Goal: Task Accomplishment & Management: Manage account settings

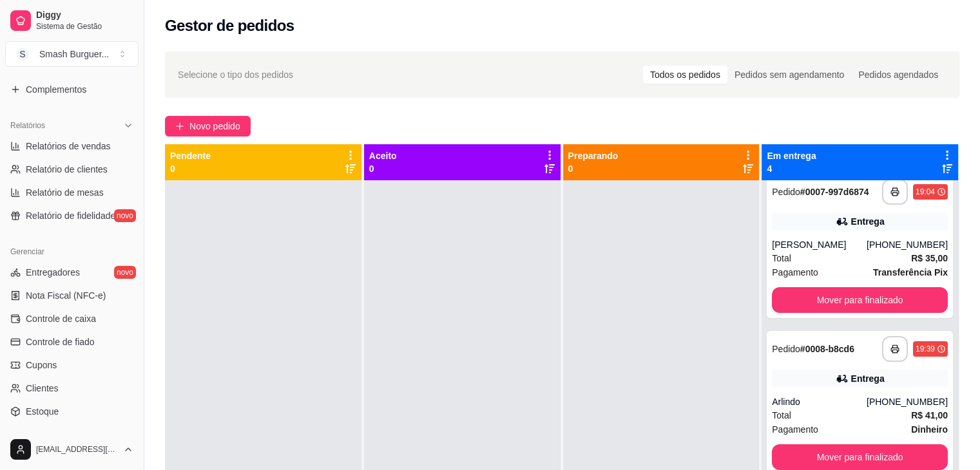
scroll to position [456, 0]
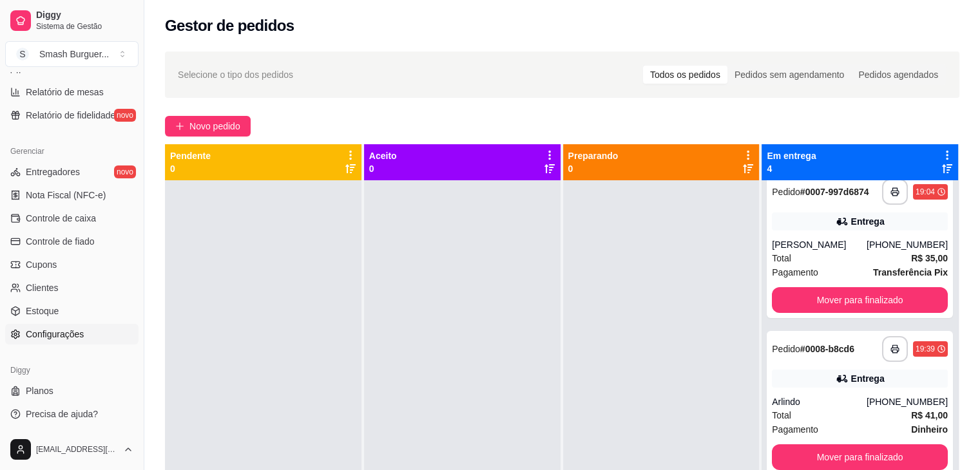
click at [35, 332] on span "Configurações" at bounding box center [55, 334] width 58 height 13
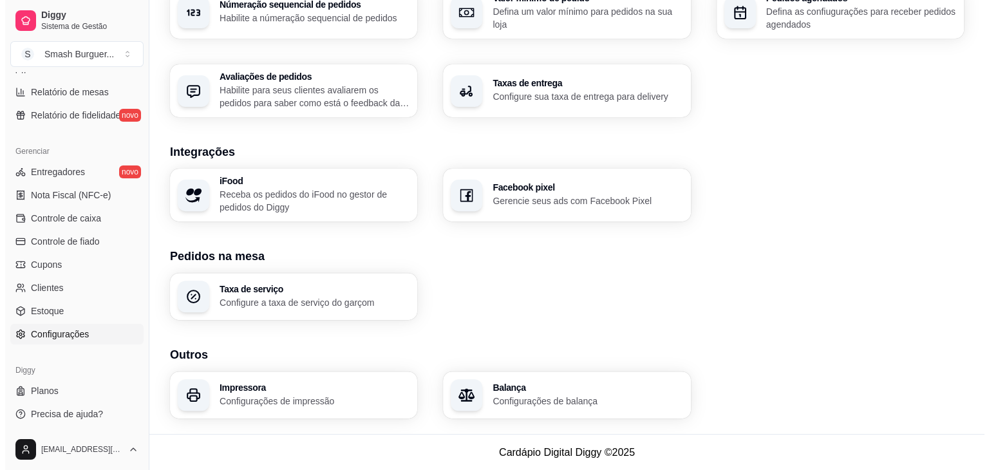
scroll to position [431, 0]
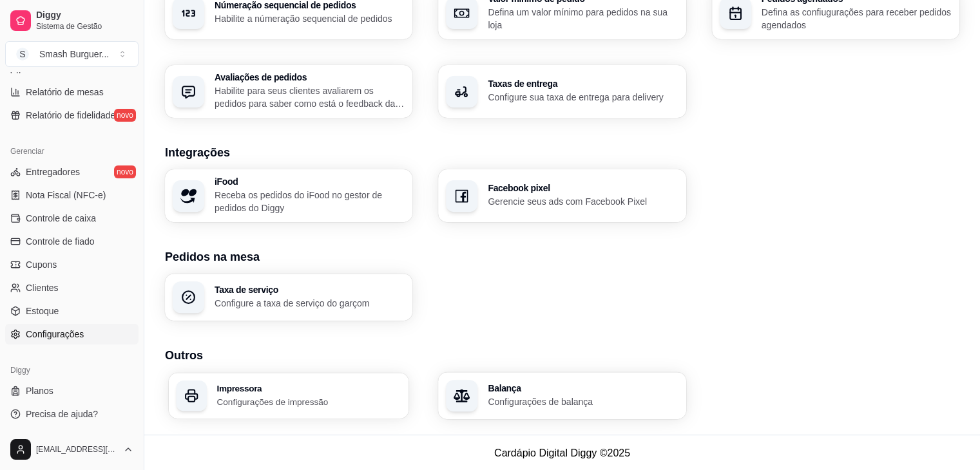
click at [332, 397] on p "Configurações de impressão" at bounding box center [308, 401] width 184 height 12
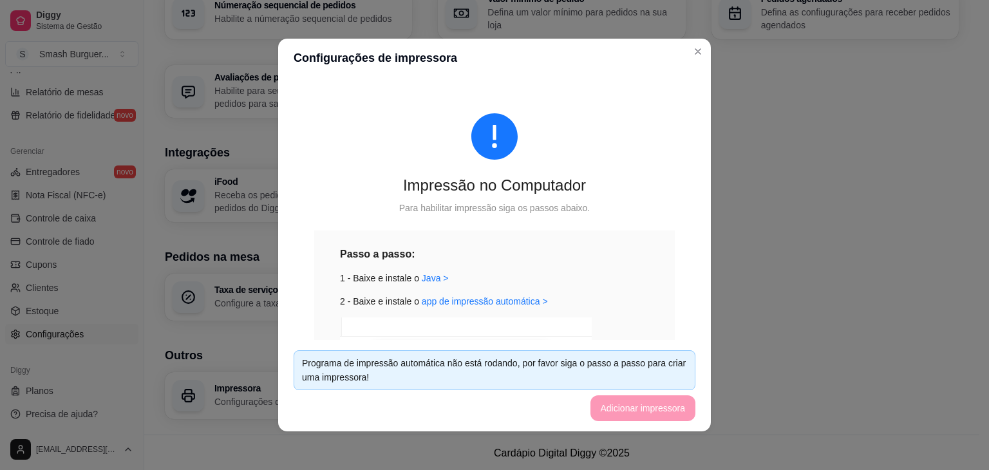
click at [636, 407] on footer "Programa de impressão automática não está rodando, por favor siga o passo a pas…" at bounding box center [494, 385] width 433 height 91
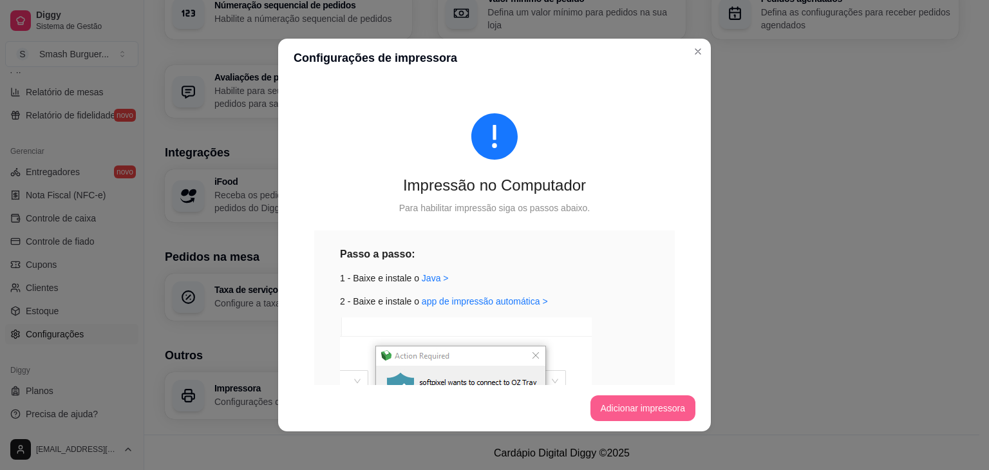
click at [639, 413] on button "Adicionar impressora" at bounding box center [644, 408] width 106 height 26
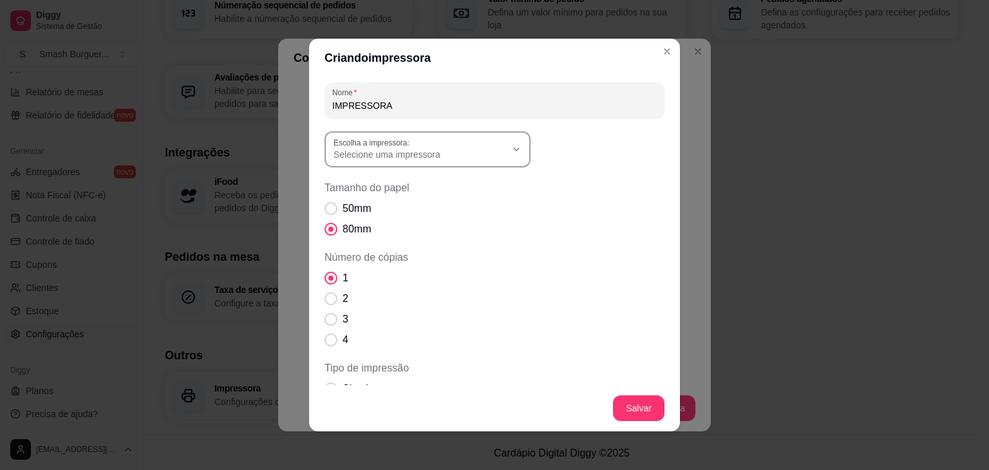
click at [500, 146] on div "Selecione uma impressora" at bounding box center [420, 149] width 173 height 23
click at [414, 205] on span "Térmica 2026" at bounding box center [417, 206] width 166 height 12
type input "Térmica 2026"
select select "Térmica 2026"
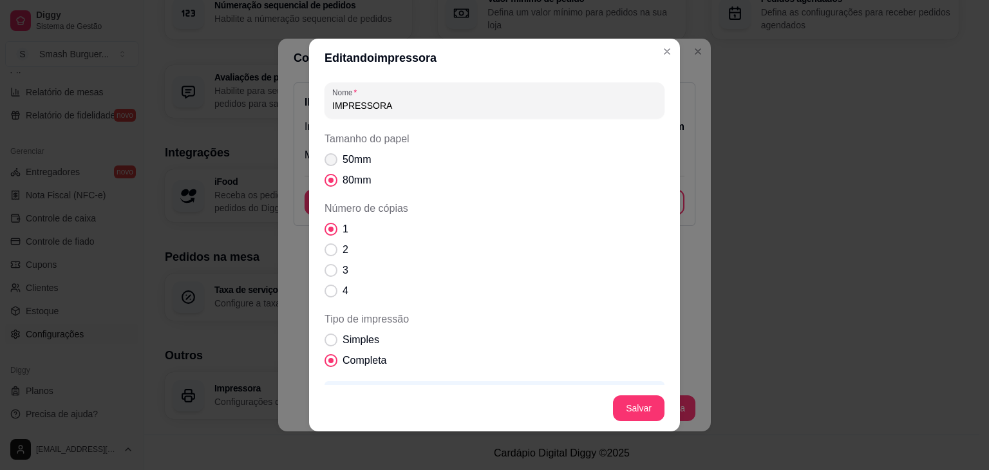
click at [327, 160] on span "Tamanho do papel" at bounding box center [331, 159] width 13 height 13
click at [327, 162] on input "50mm" at bounding box center [328, 166] width 8 height 8
radio input "true"
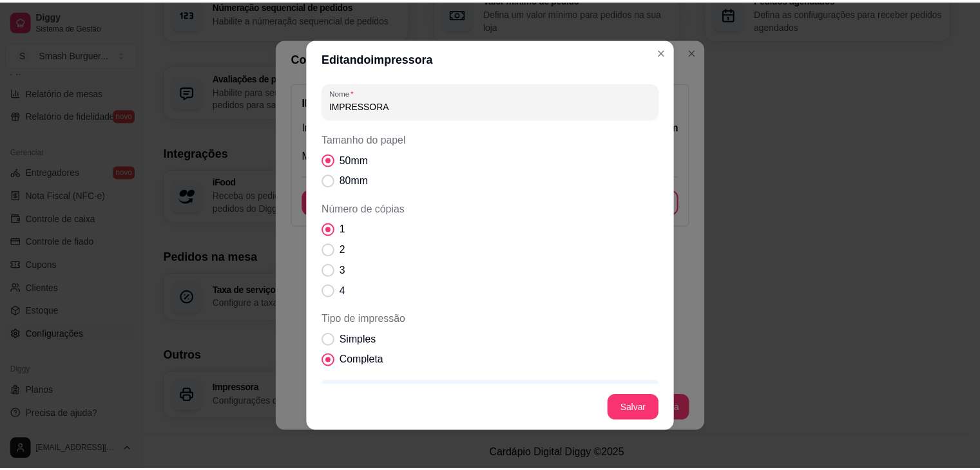
scroll to position [113, 0]
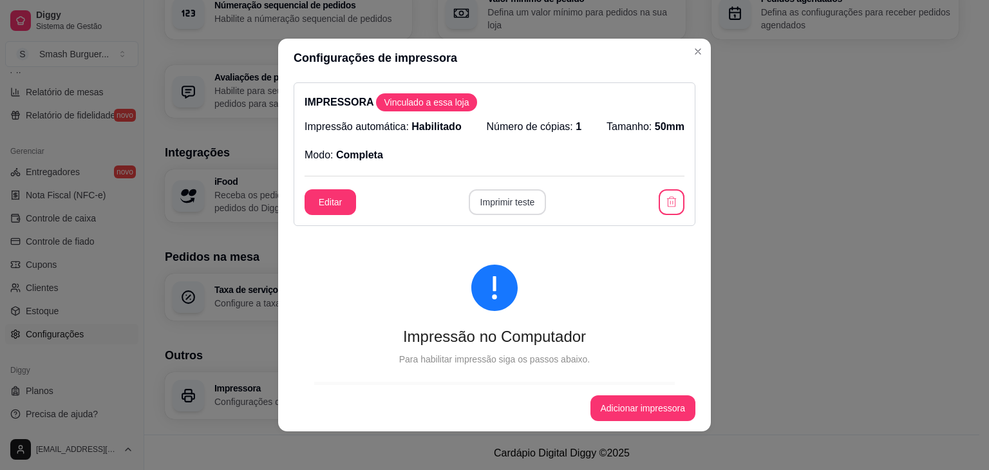
click at [495, 205] on button "Imprimir teste" at bounding box center [508, 202] width 78 height 26
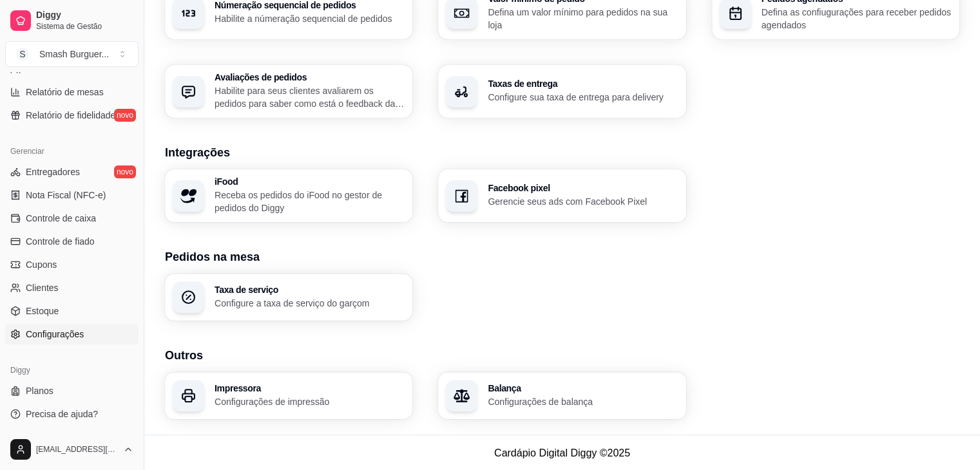
scroll to position [0, 0]
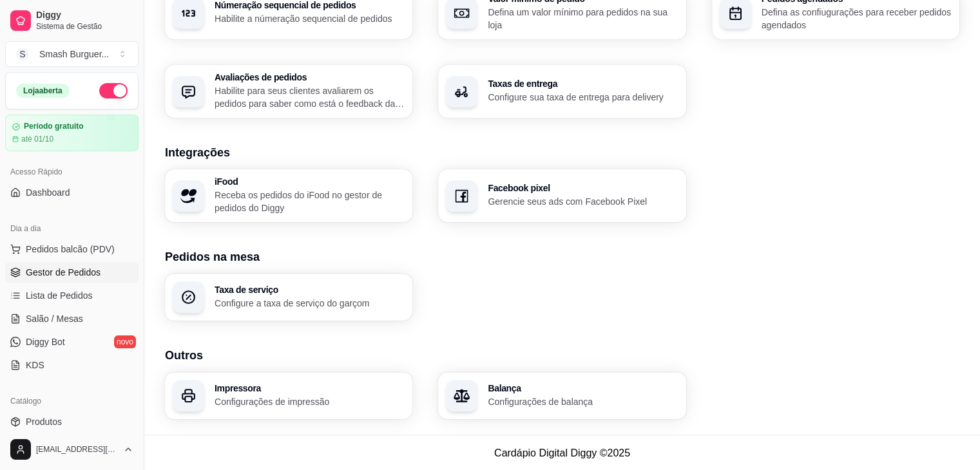
click at [49, 263] on link "Gestor de Pedidos" at bounding box center [71, 272] width 133 height 21
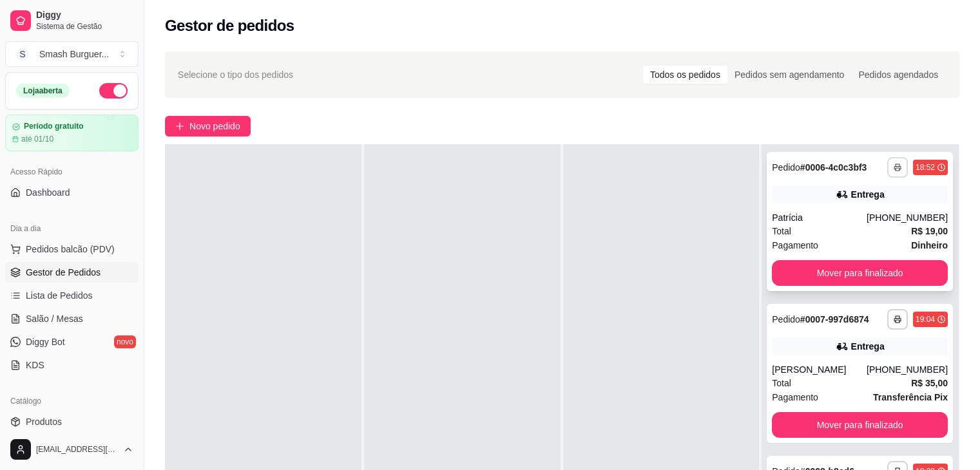
click at [893, 165] on icon "button" at bounding box center [897, 168] width 8 height 8
click at [833, 207] on button "IMPRESSORA" at bounding box center [843, 212] width 93 height 21
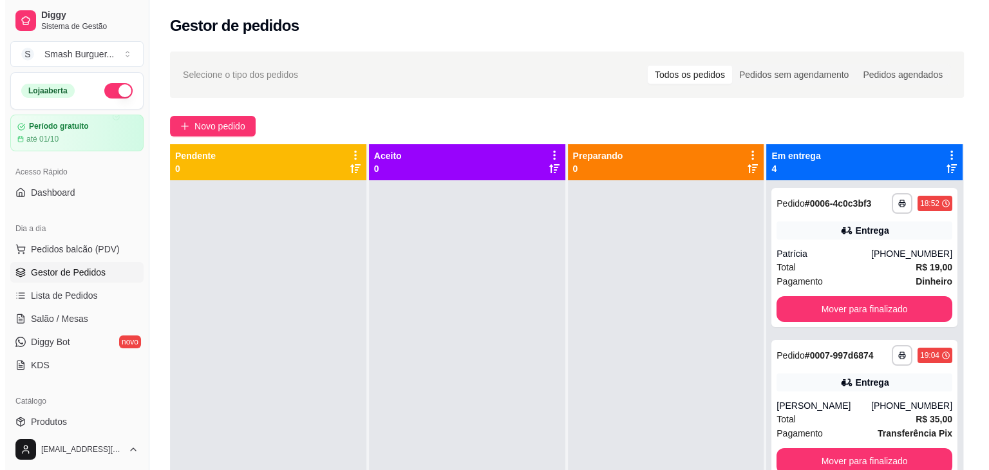
scroll to position [456, 0]
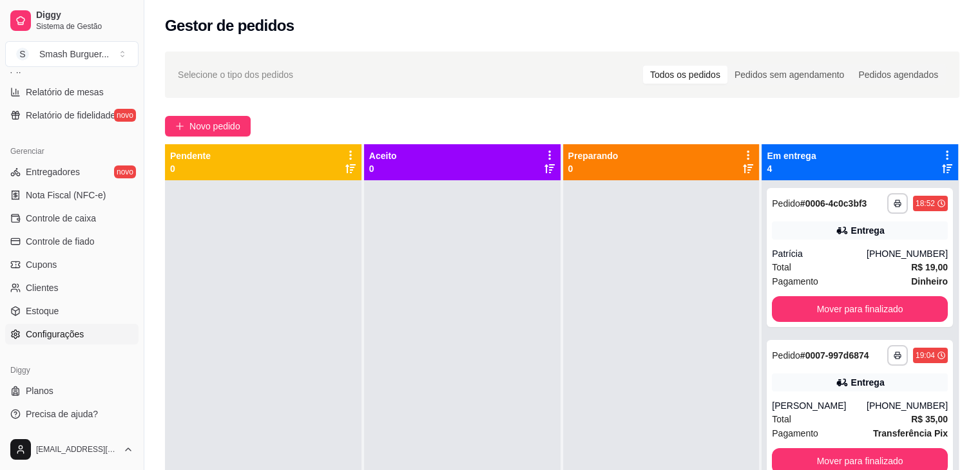
click at [73, 329] on span "Configurações" at bounding box center [55, 334] width 58 height 13
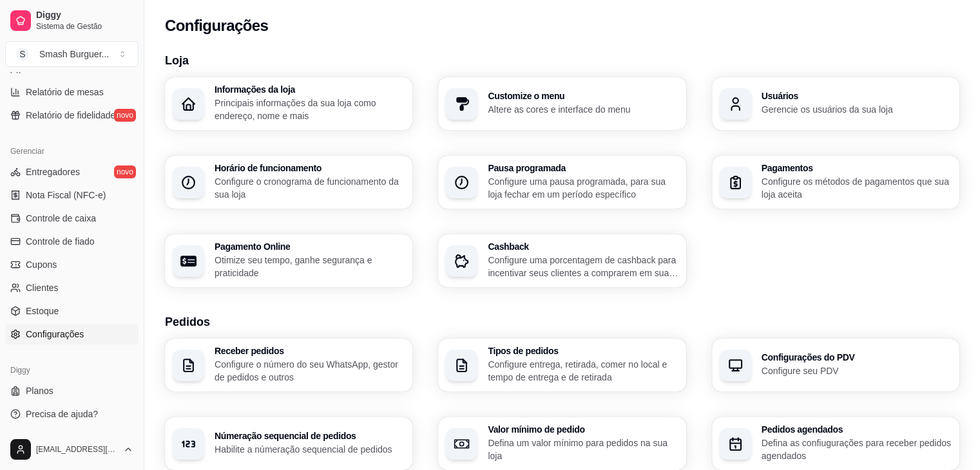
click at [297, 168] on h3 "Horário de funcionamento" at bounding box center [309, 168] width 190 height 9
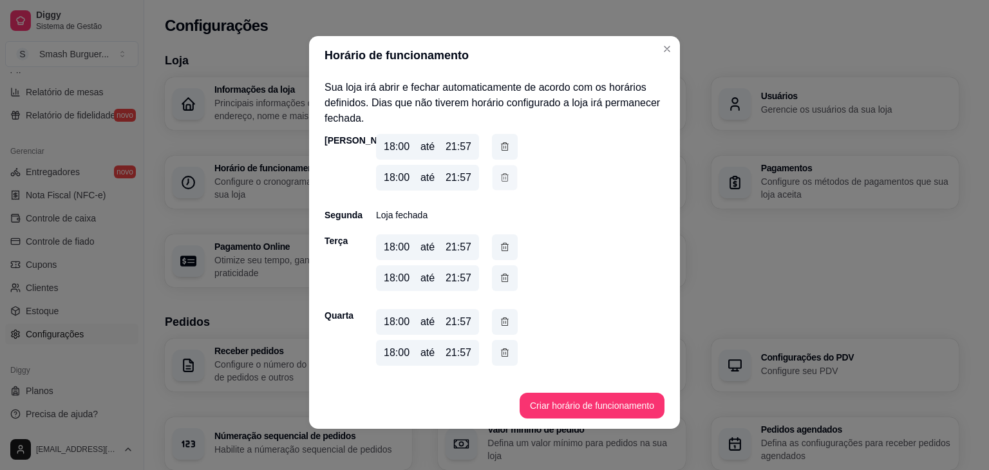
click at [494, 177] on button "button" at bounding box center [505, 178] width 25 height 25
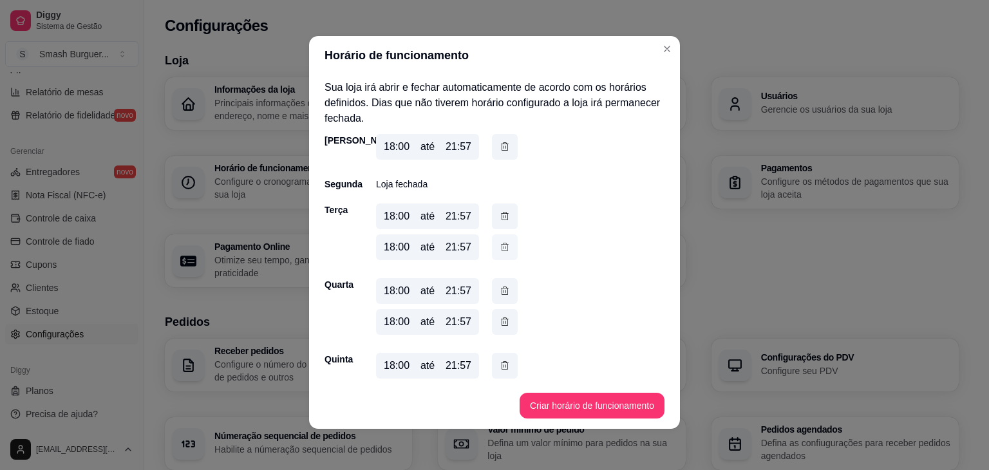
click at [503, 251] on icon "button" at bounding box center [505, 247] width 10 height 14
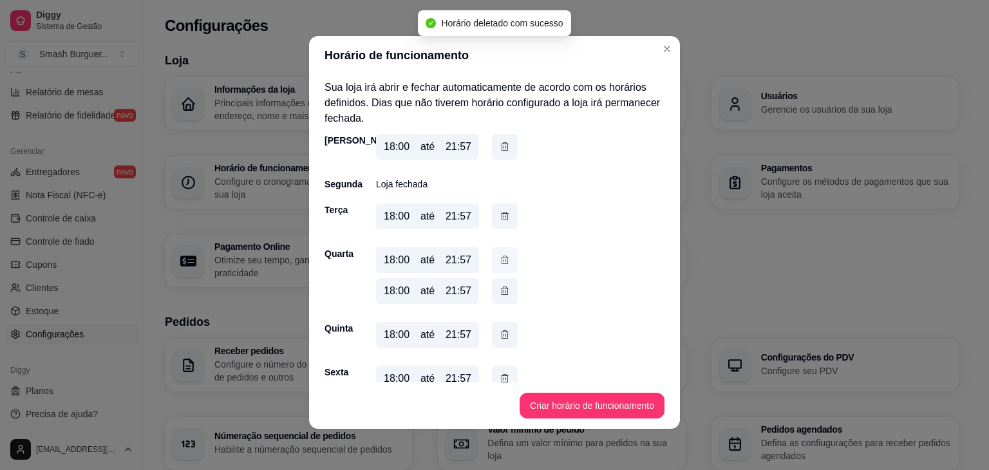
scroll to position [125, 0]
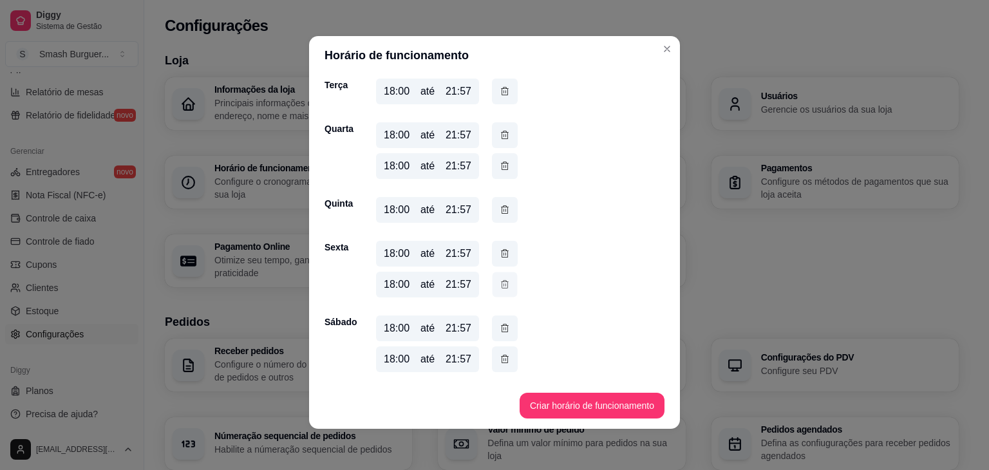
click at [500, 287] on icon "button" at bounding box center [505, 285] width 10 height 14
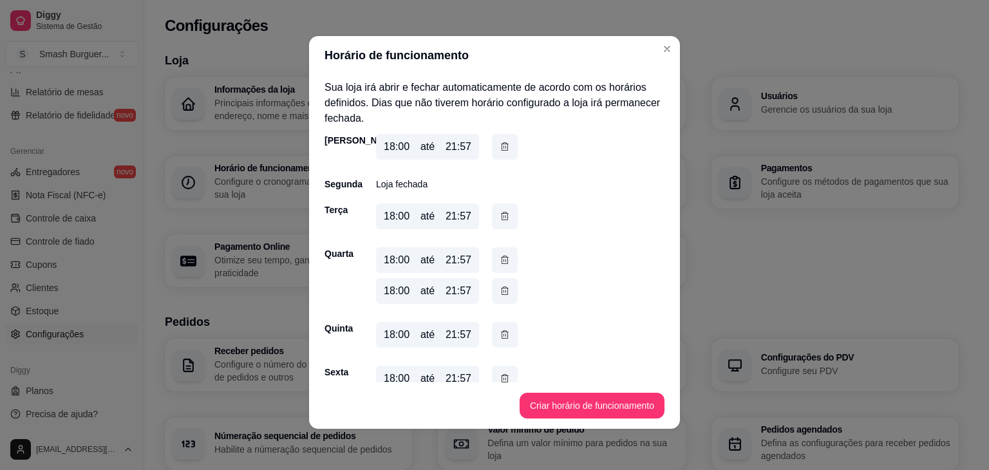
scroll to position [94, 0]
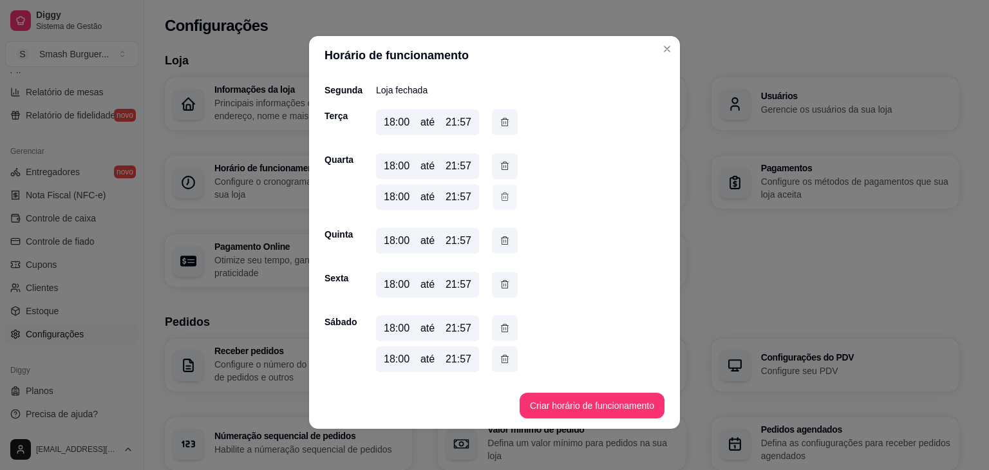
click at [500, 200] on icon "button" at bounding box center [505, 197] width 10 height 14
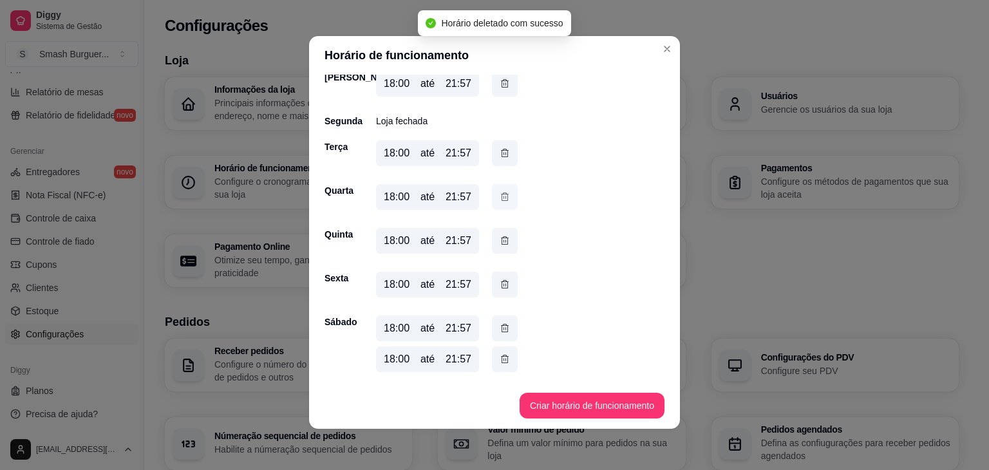
scroll to position [63, 0]
click at [493, 359] on button "button" at bounding box center [505, 360] width 26 height 26
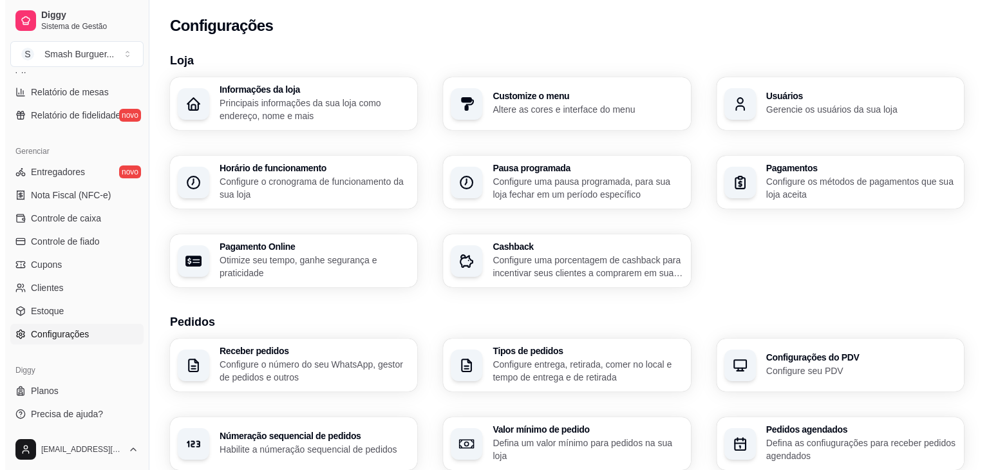
scroll to position [0, 0]
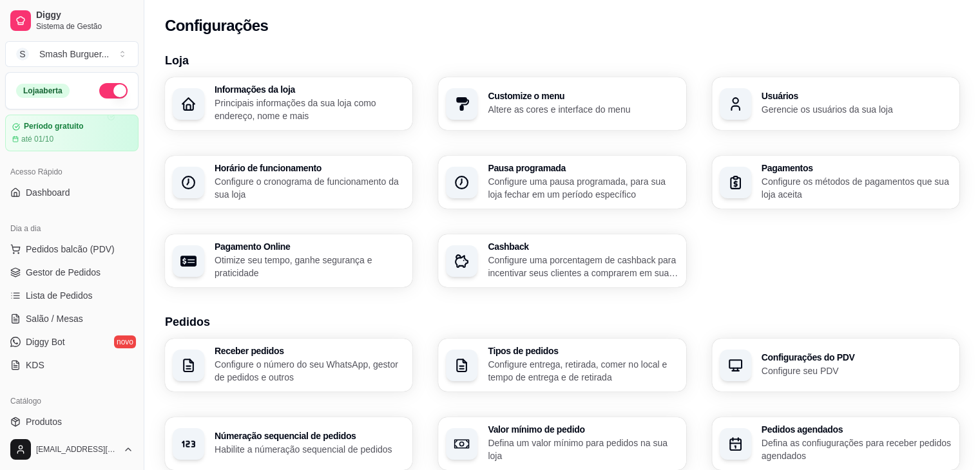
click at [105, 84] on button "button" at bounding box center [113, 90] width 28 height 15
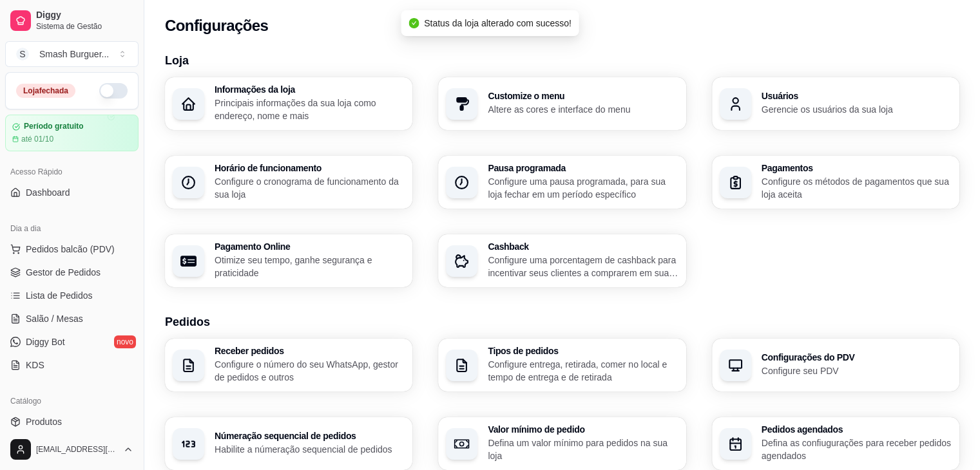
click at [105, 84] on button "button" at bounding box center [113, 90] width 28 height 15
click at [312, 176] on p "Configure o cronograma de funcionamento da sua loja" at bounding box center [309, 188] width 190 height 26
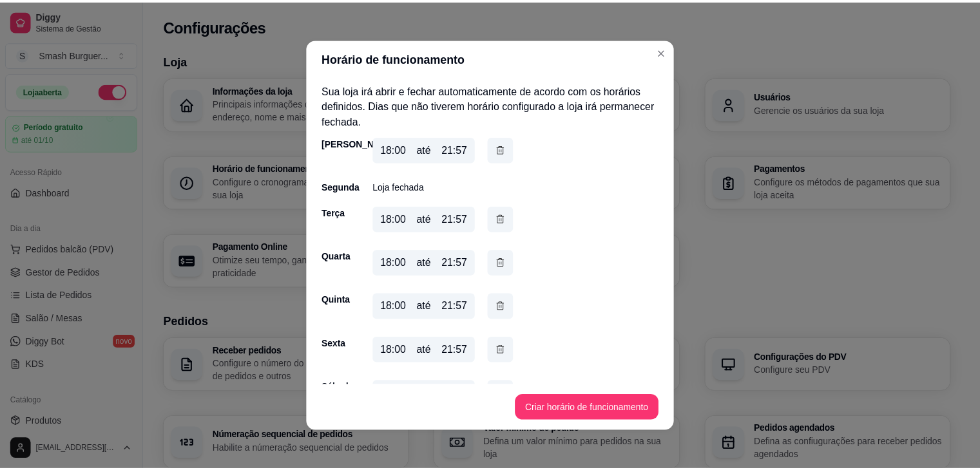
scroll to position [32, 0]
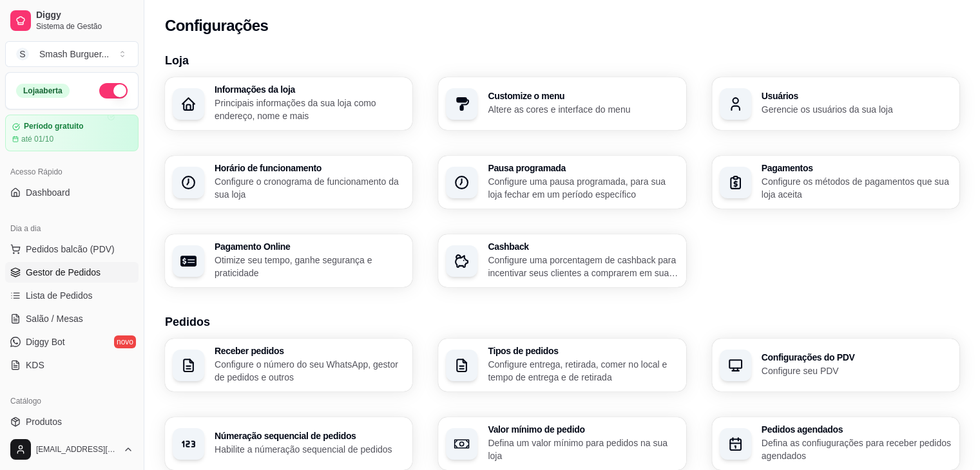
click at [67, 269] on span "Gestor de Pedidos" at bounding box center [63, 272] width 75 height 13
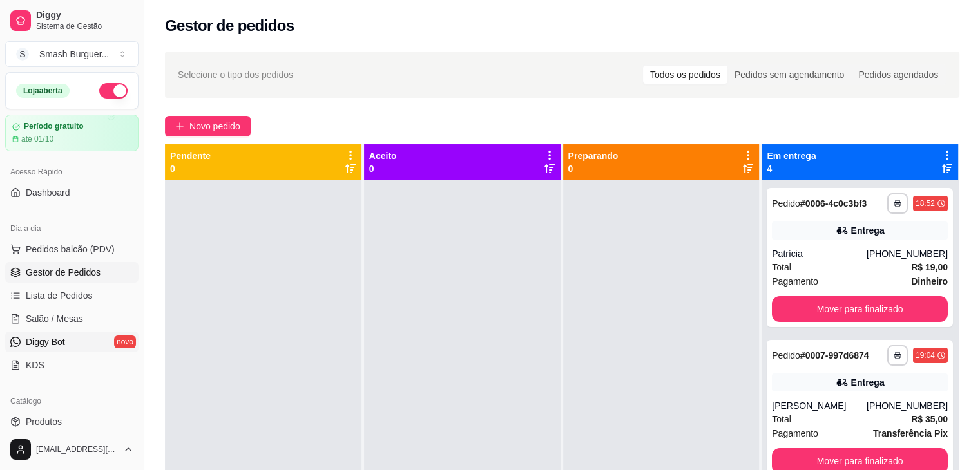
click at [73, 345] on link "Diggy Bot novo" at bounding box center [71, 342] width 133 height 21
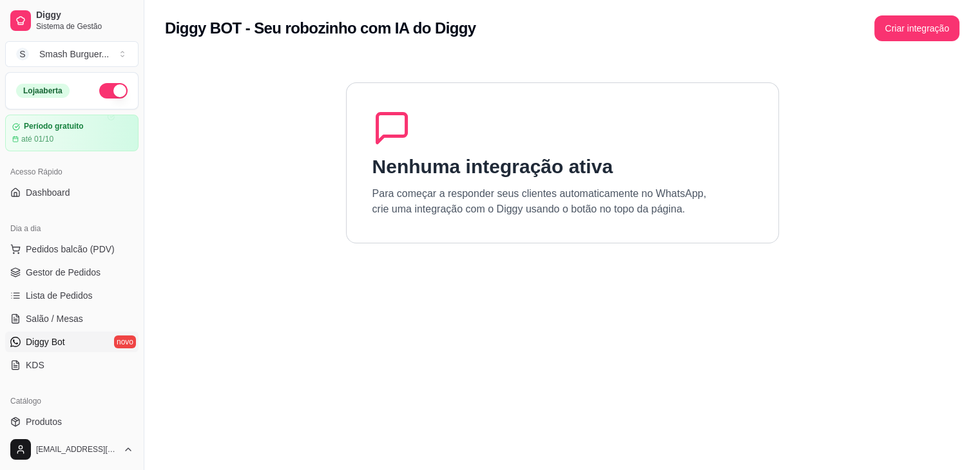
click at [248, 259] on section "Nenhuma integração ativa Para começar a responder seus clientes automaticamente…" at bounding box center [562, 292] width 794 height 470
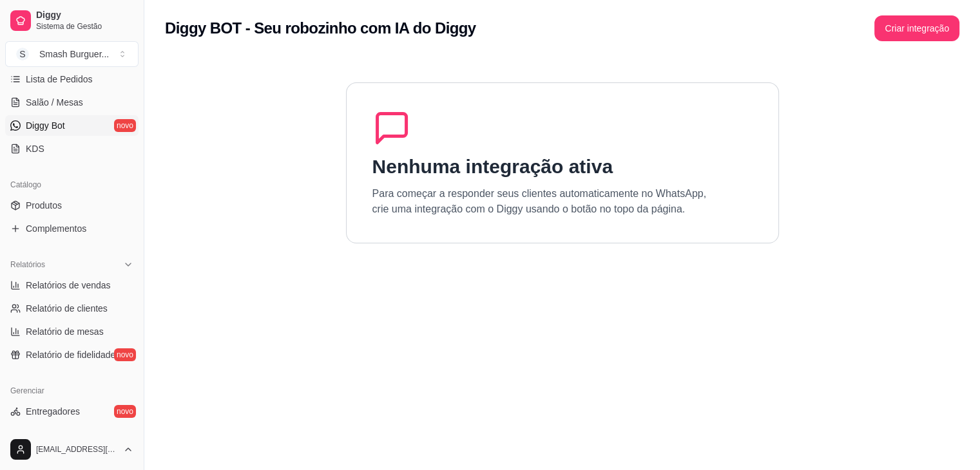
scroll to position [456, 0]
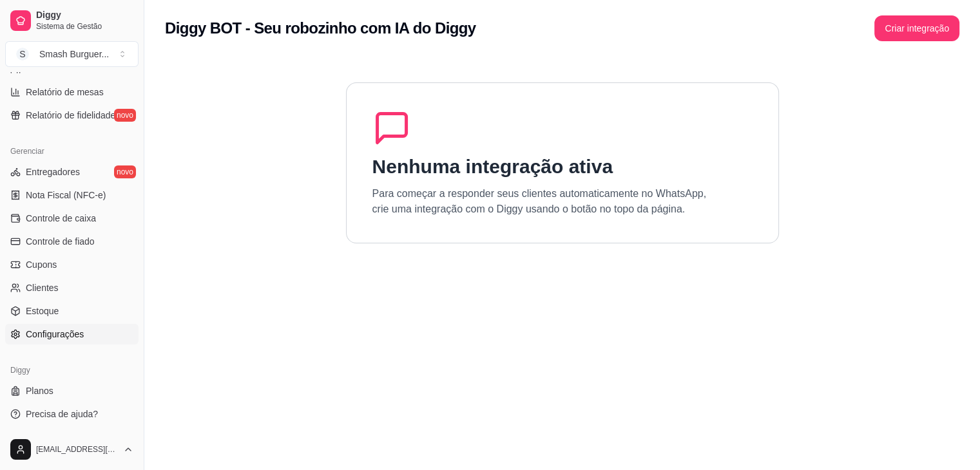
click at [69, 330] on span "Configurações" at bounding box center [55, 334] width 58 height 13
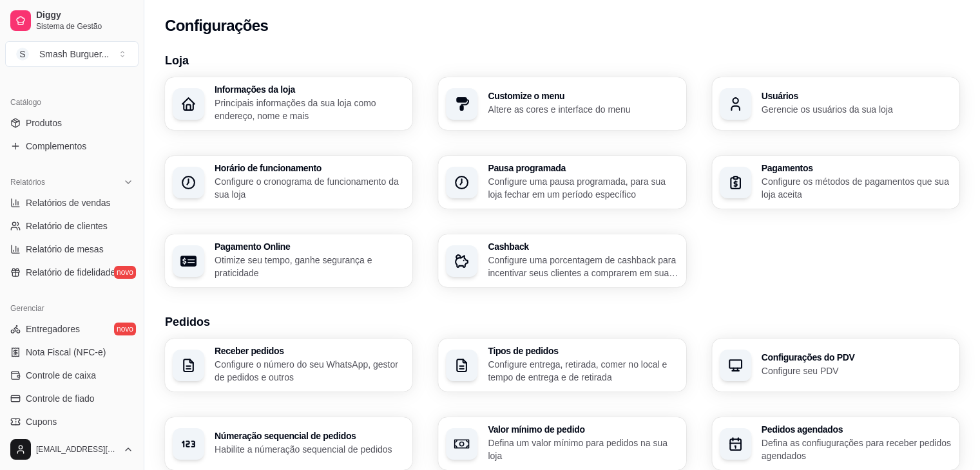
scroll to position [299, 0]
click at [37, 329] on span "Entregadores" at bounding box center [53, 329] width 54 height 13
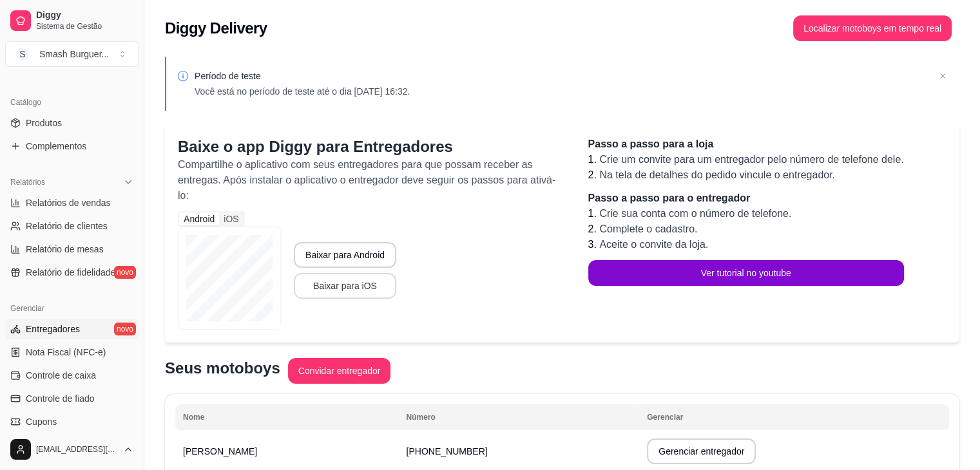
click at [336, 290] on button "Baixar para iOS" at bounding box center [345, 286] width 102 height 26
click at [238, 220] on div "iOS" at bounding box center [231, 219] width 24 height 13
click at [219, 213] on input "iOS" at bounding box center [219, 213] width 0 height 0
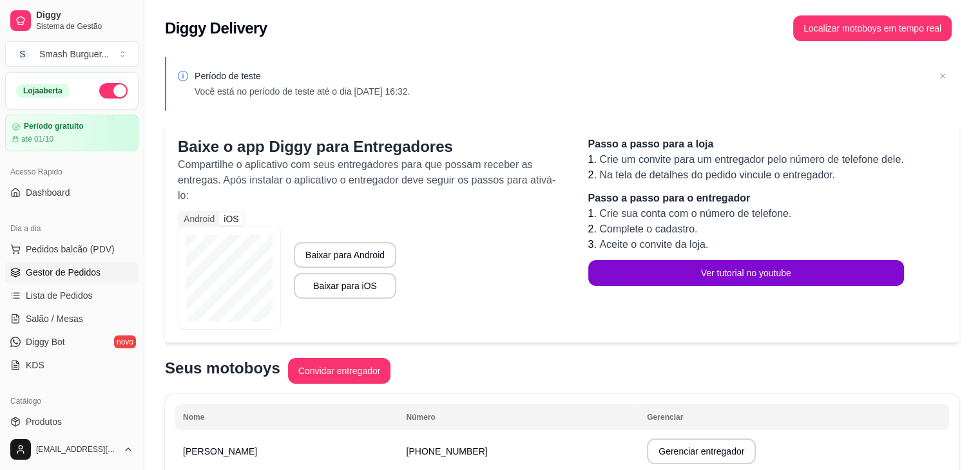
click at [66, 267] on span "Gestor de Pedidos" at bounding box center [63, 272] width 75 height 13
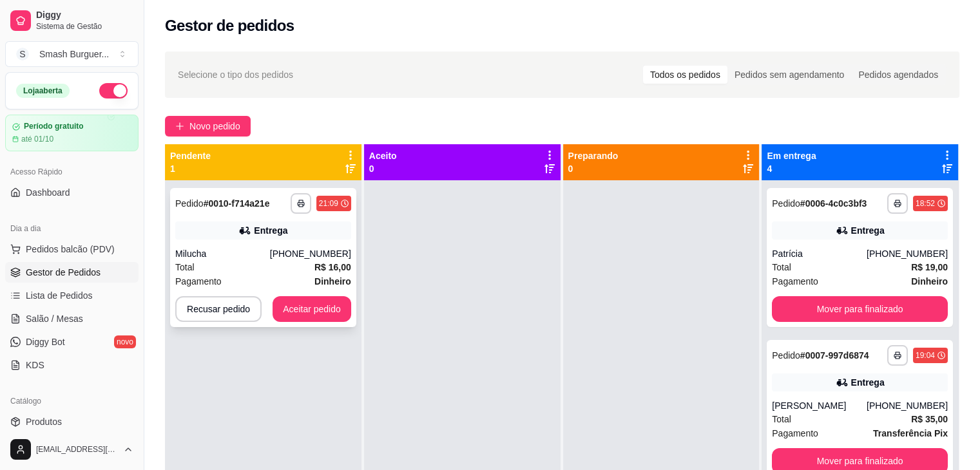
click at [250, 217] on div "**********" at bounding box center [263, 257] width 186 height 139
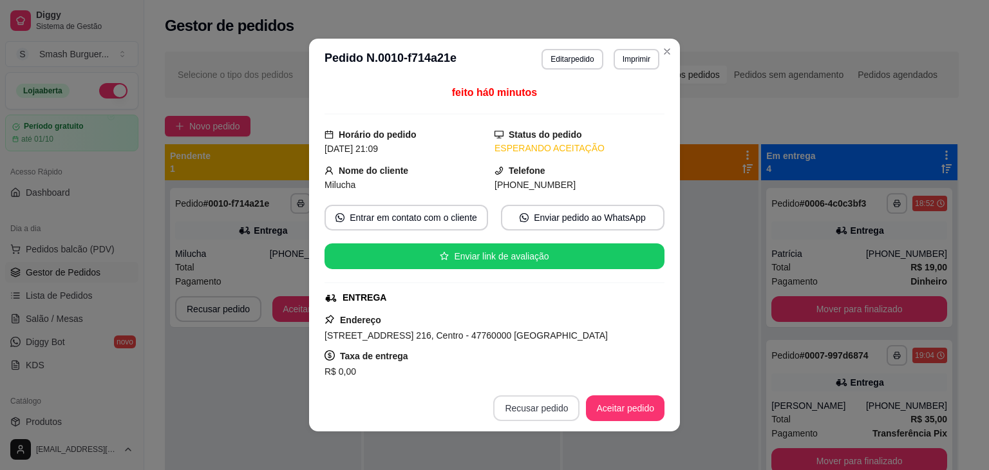
click at [528, 410] on button "Recusar pedido" at bounding box center [536, 408] width 86 height 26
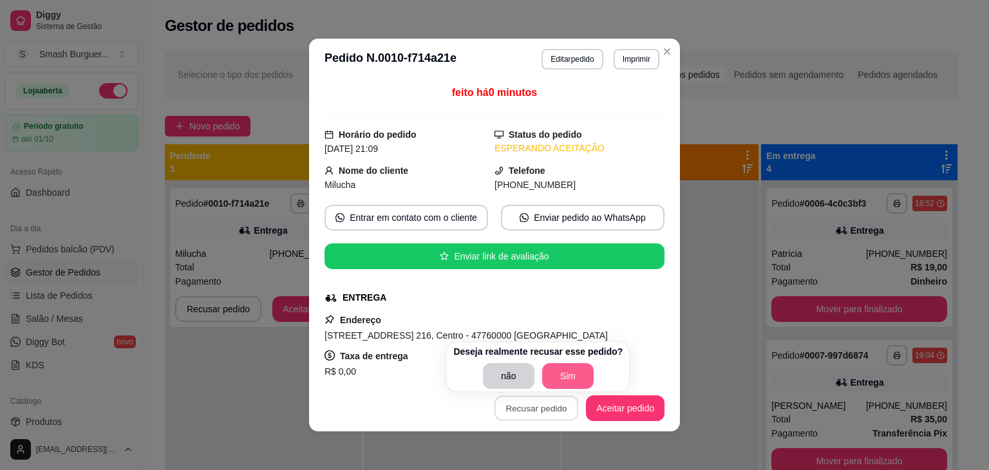
click at [558, 372] on button "Sim" at bounding box center [568, 376] width 52 height 26
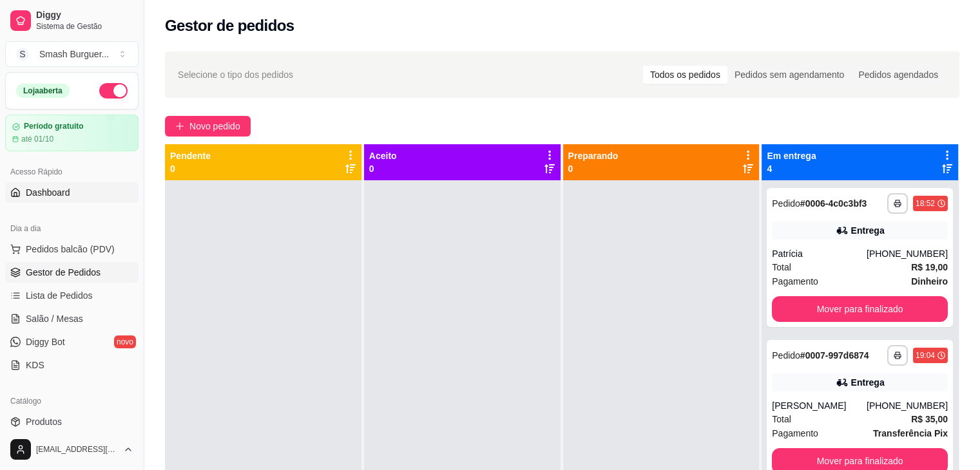
scroll to position [456, 0]
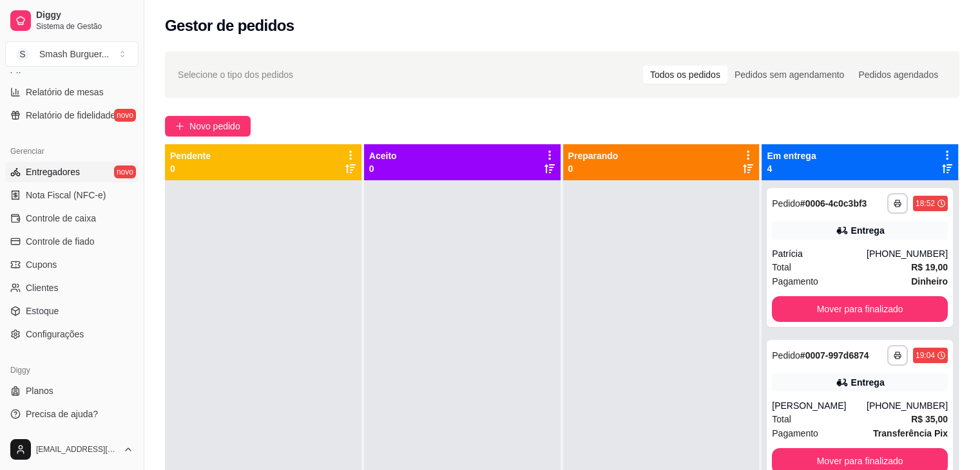
click at [72, 169] on span "Entregadores" at bounding box center [53, 172] width 54 height 13
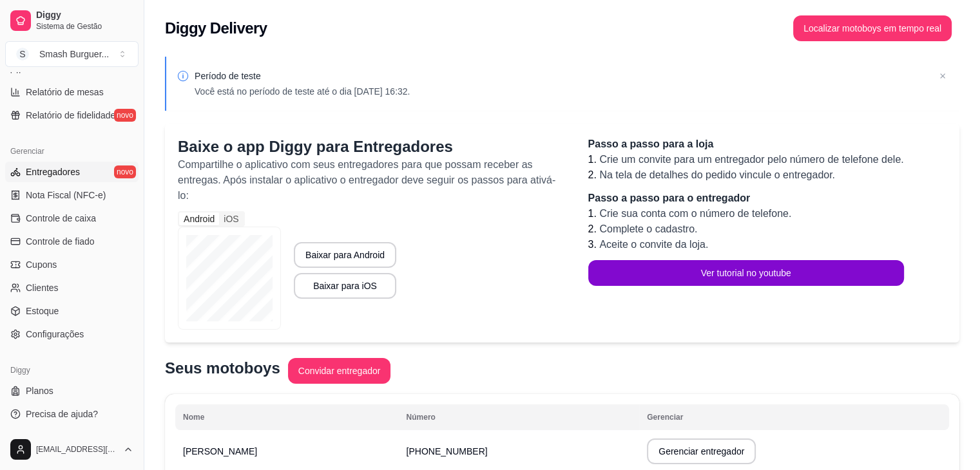
scroll to position [62, 0]
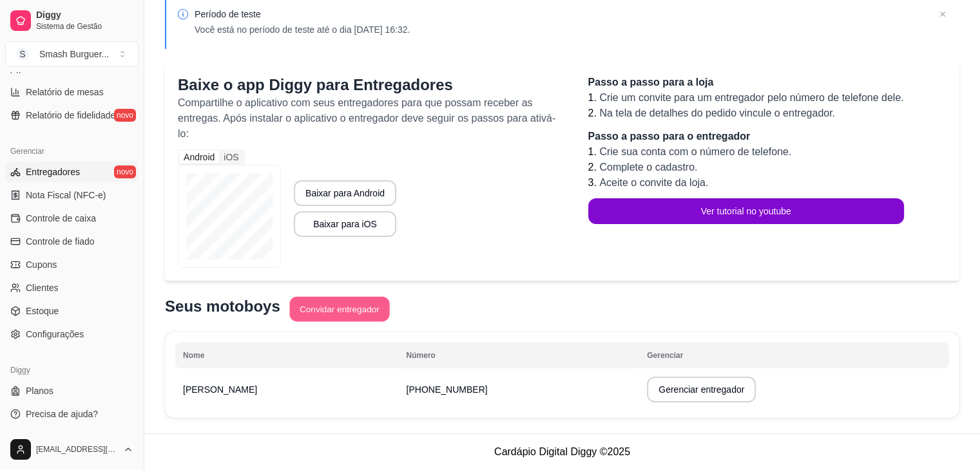
click at [349, 312] on button "Convidar entregador" at bounding box center [339, 309] width 100 height 25
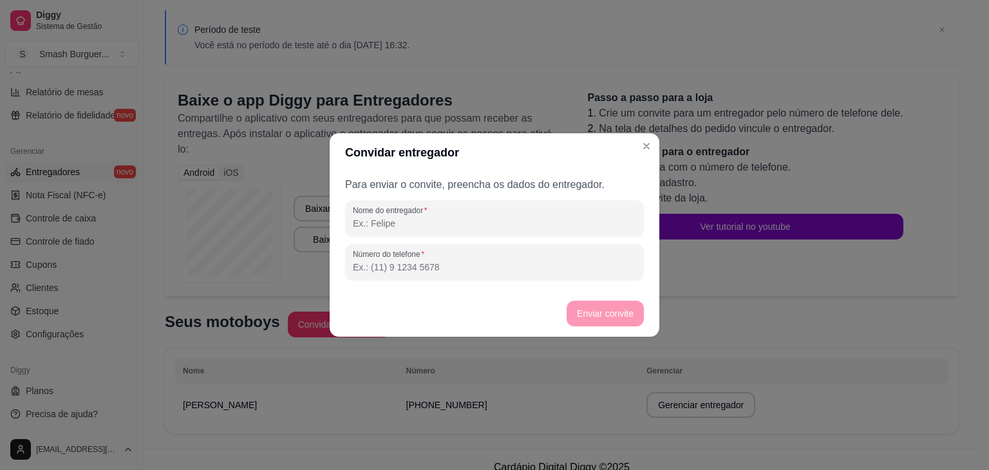
click at [455, 236] on div "Nome do entregador" at bounding box center [494, 218] width 299 height 36
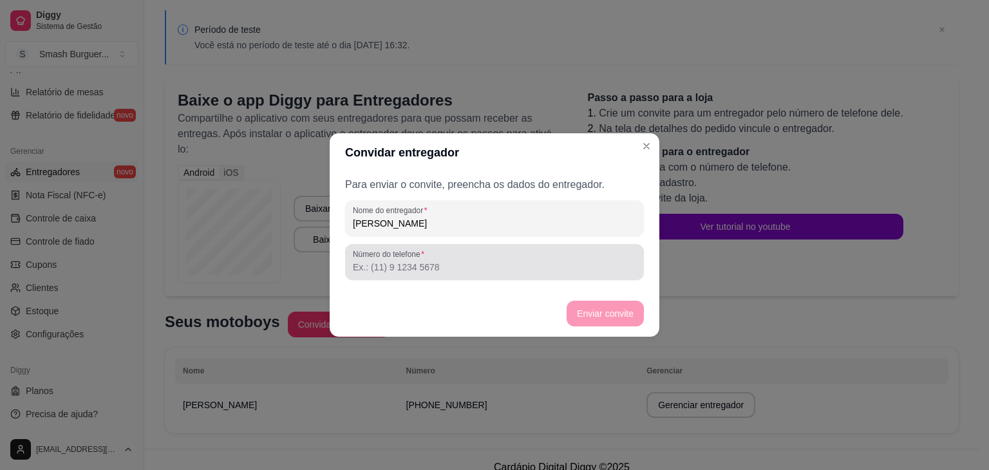
type input "Juan Pablo"
click at [434, 261] on input "Número do telefone" at bounding box center [494, 267] width 283 height 13
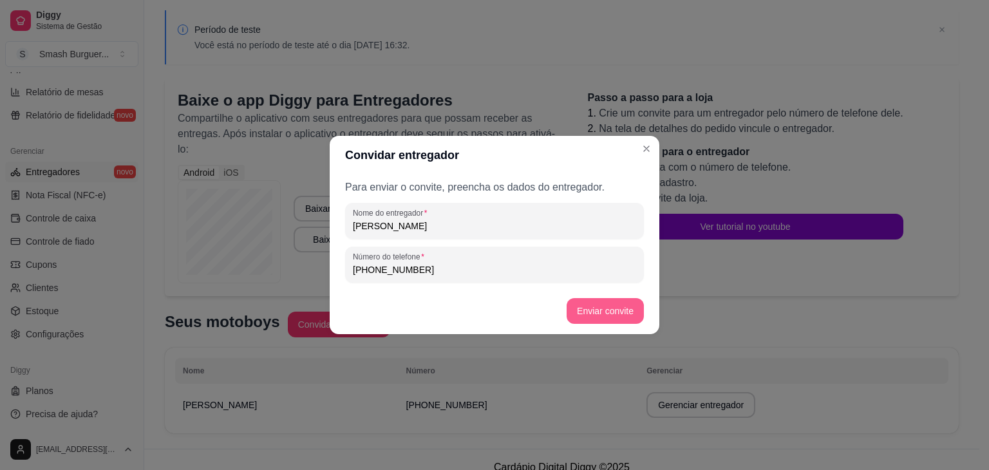
type input "(77) 9 8105-1149"
click at [604, 305] on button "Enviar convite" at bounding box center [605, 311] width 75 height 25
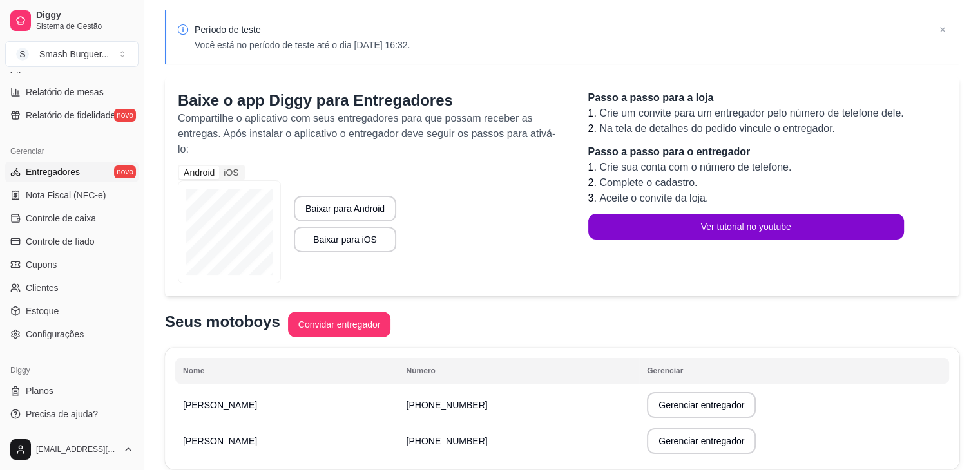
scroll to position [98, 0]
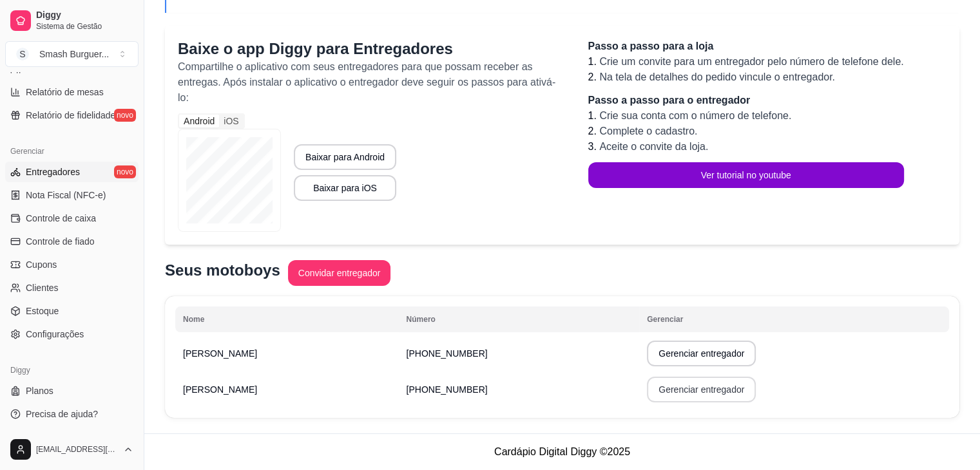
click at [670, 397] on button "Gerenciar entregador" at bounding box center [701, 390] width 109 height 26
select select "30"
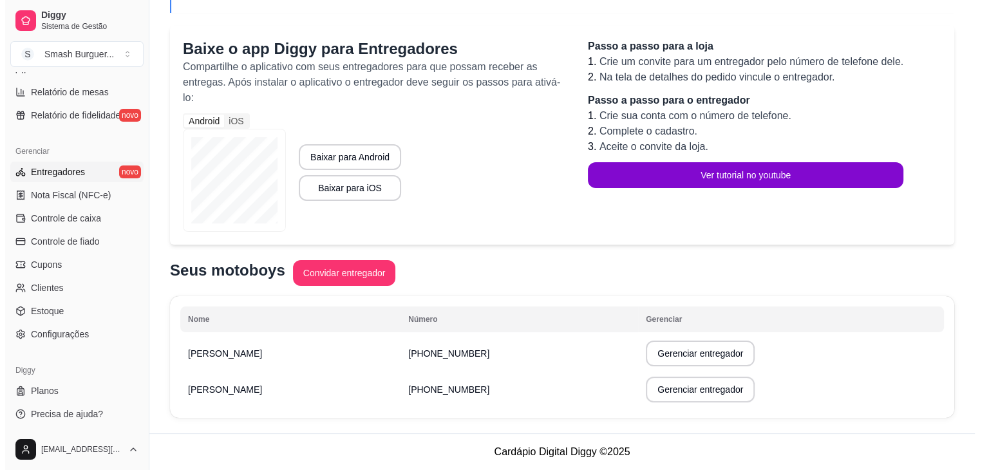
scroll to position [82, 0]
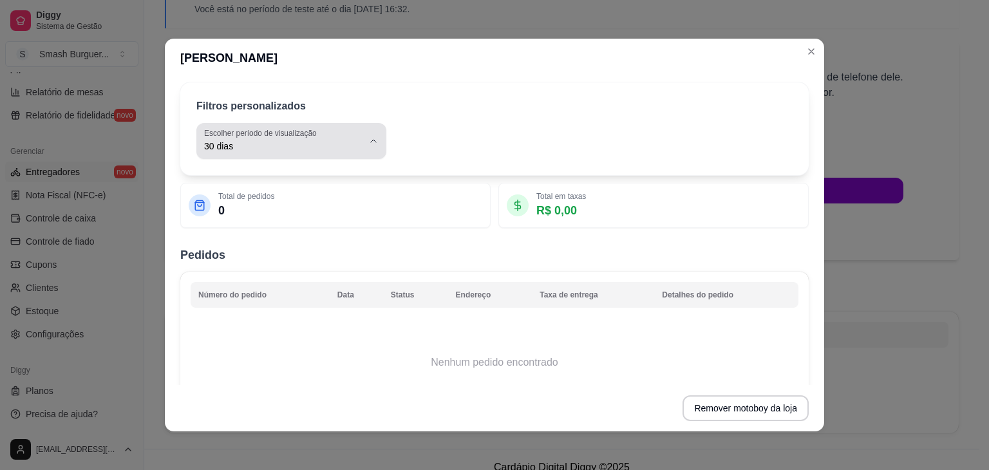
click at [316, 148] on span "30 dias" at bounding box center [283, 146] width 159 height 13
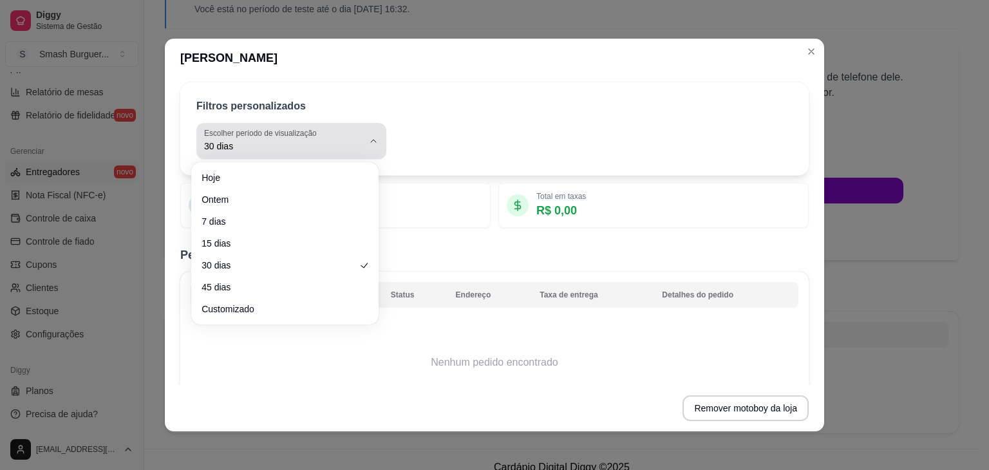
click at [316, 148] on span "30 dias" at bounding box center [283, 146] width 159 height 13
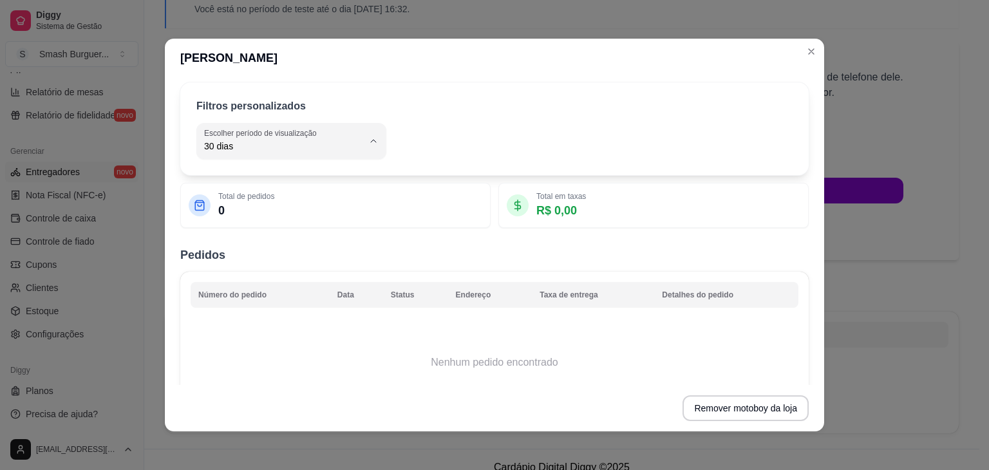
click at [433, 134] on div "30 Escolher período de visualização Hoje Ontem 7 dias 15 dias 30 dias 45 dias C…" at bounding box center [494, 141] width 596 height 36
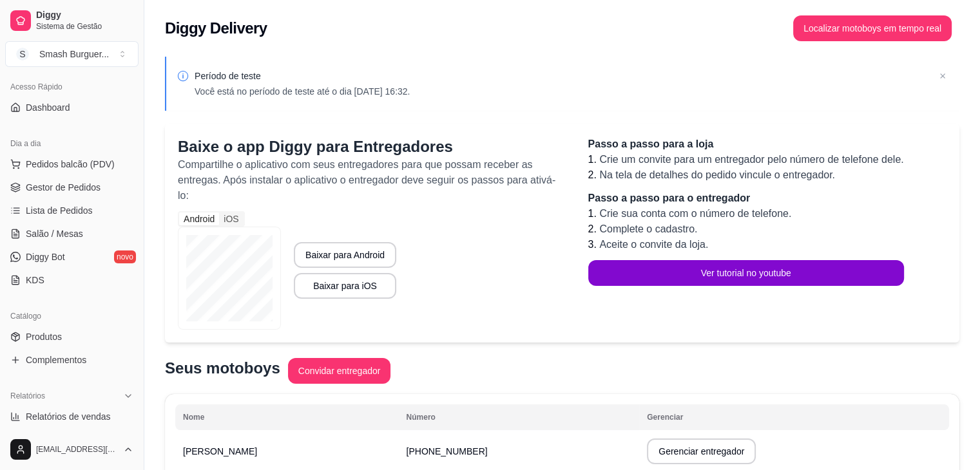
scroll to position [0, 0]
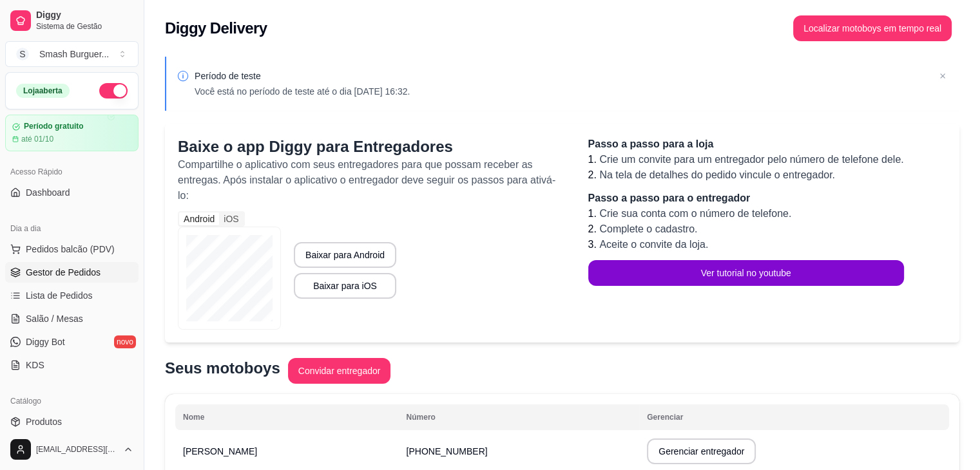
click at [75, 266] on span "Gestor de Pedidos" at bounding box center [63, 272] width 75 height 13
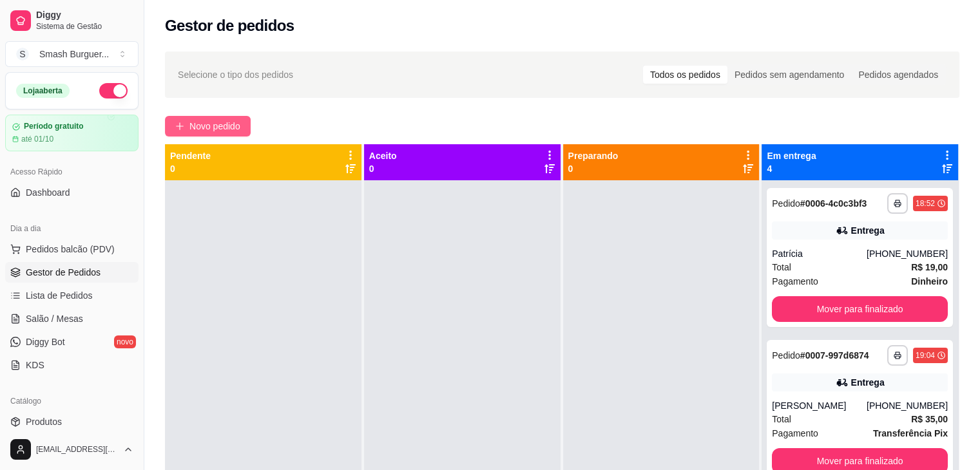
click at [198, 120] on span "Novo pedido" at bounding box center [214, 126] width 51 height 14
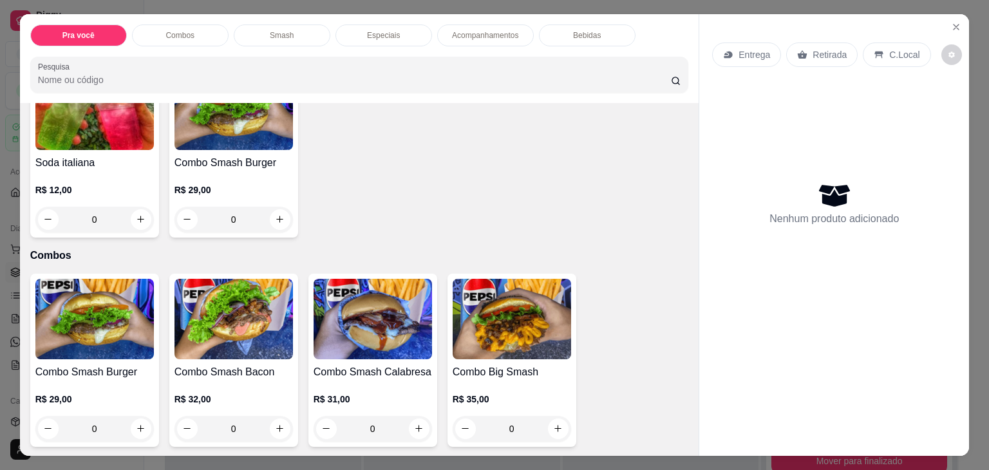
scroll to position [23, 0]
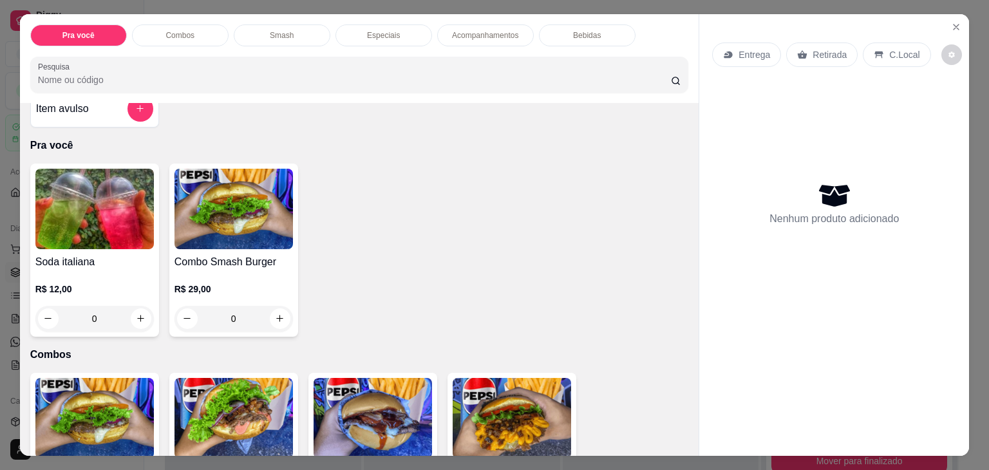
click at [106, 225] on img at bounding box center [94, 209] width 119 height 81
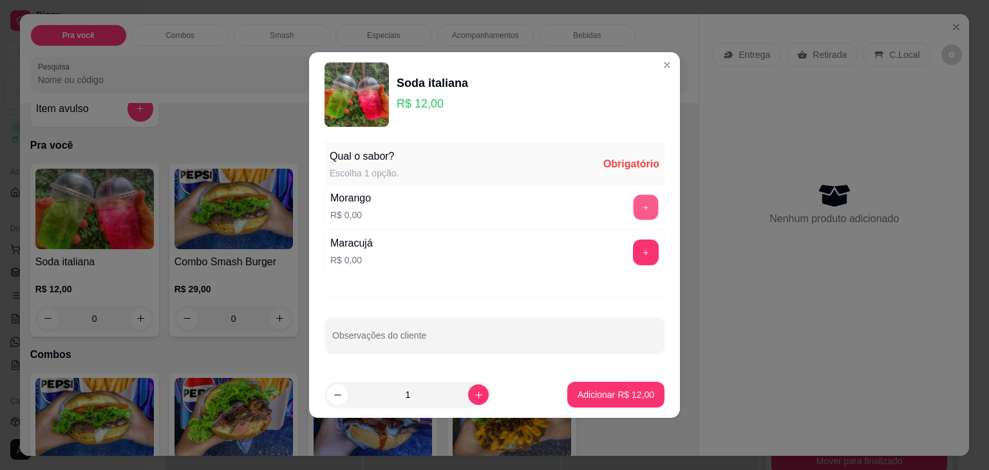
click at [641, 196] on button "+" at bounding box center [646, 207] width 25 height 25
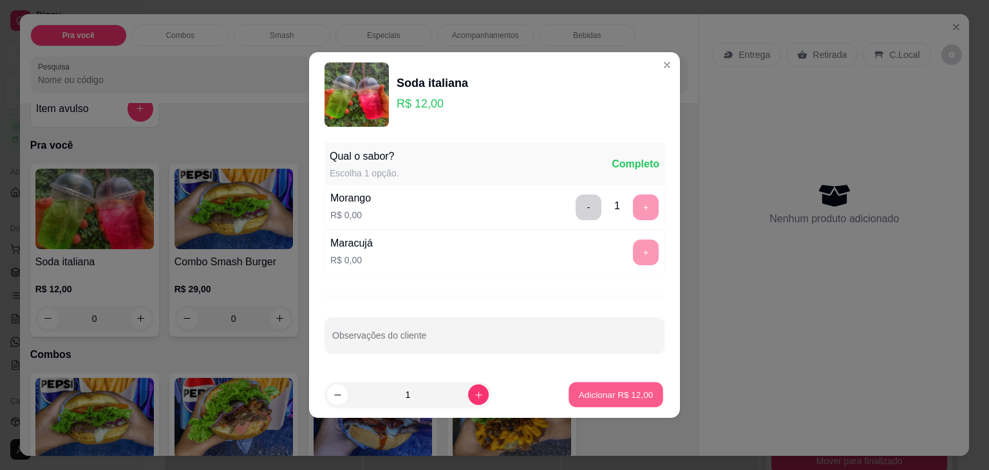
click at [600, 394] on p "Adicionar R$ 12,00" at bounding box center [616, 394] width 75 height 12
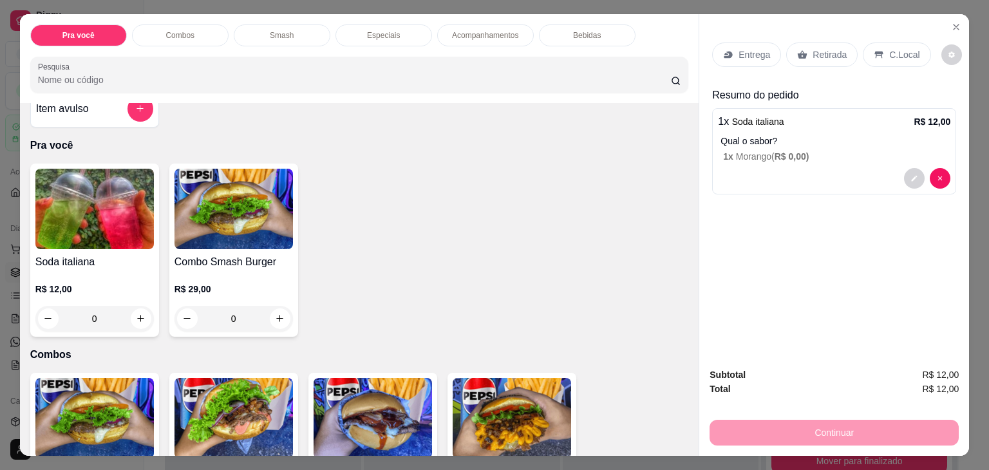
click at [730, 57] on div "Entrega" at bounding box center [746, 55] width 69 height 24
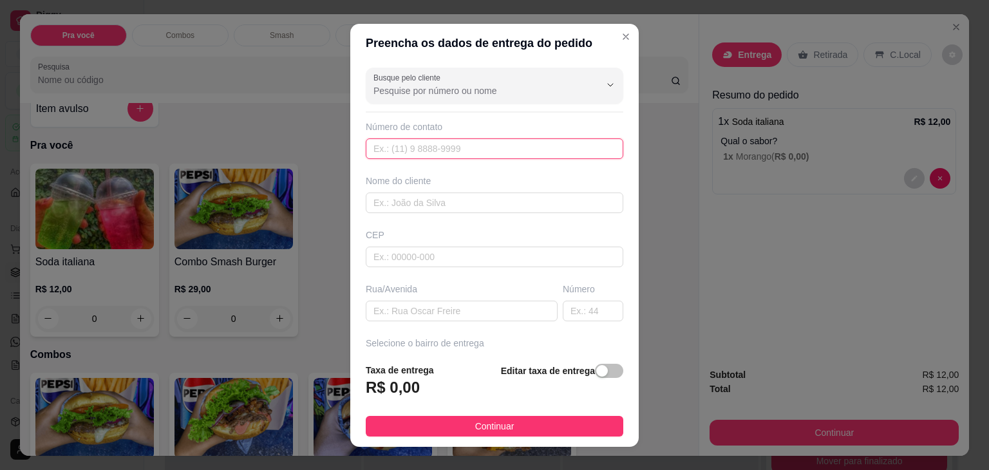
click at [487, 141] on input "text" at bounding box center [495, 148] width 258 height 21
type input "(77) 99700-0925"
click at [439, 213] on div "Busque pelo cliente Número de contato (77) 99700-0925 Nome do cliente CEP Rua/A…" at bounding box center [494, 207] width 289 height 291
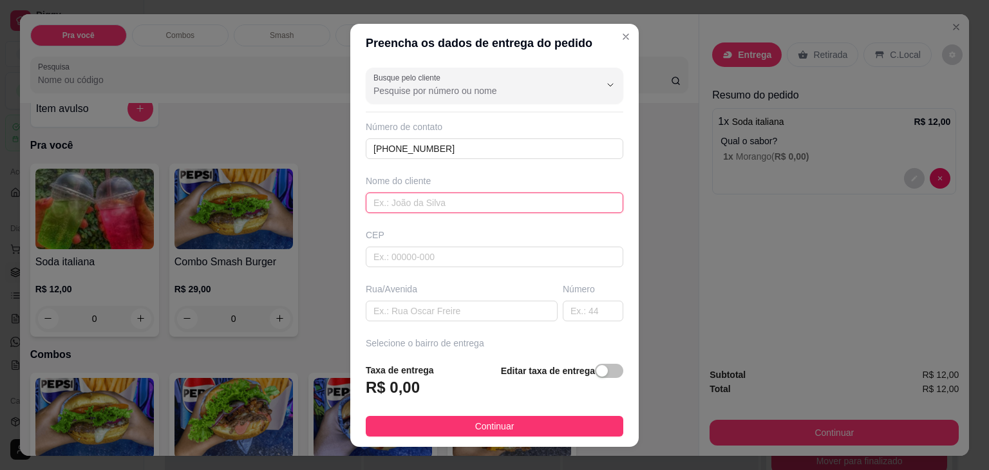
click at [437, 207] on input "text" at bounding box center [495, 203] width 258 height 21
type input "Roger"
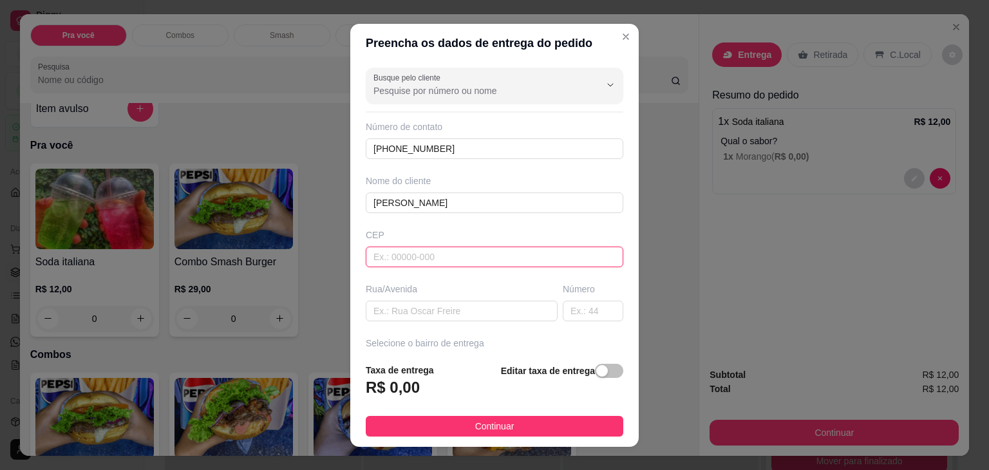
click at [418, 252] on input "text" at bounding box center [495, 257] width 258 height 21
type input "47760000"
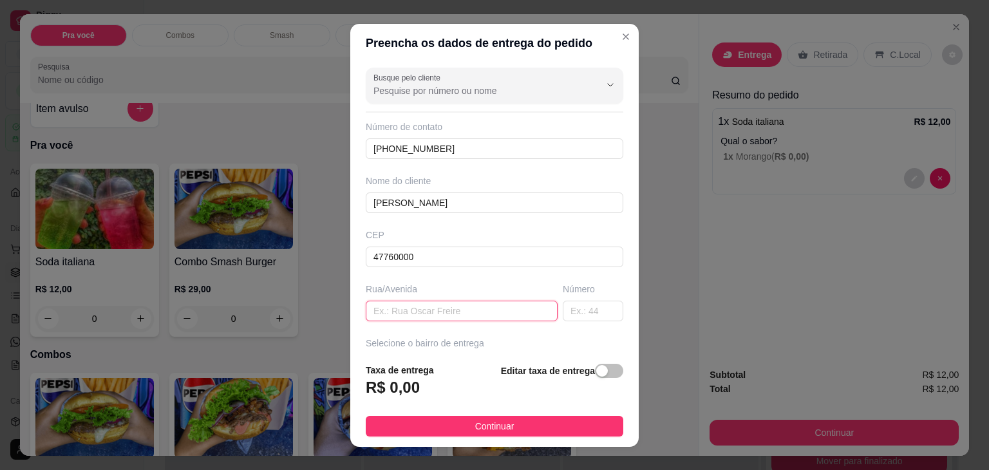
click at [400, 309] on input "text" at bounding box center [462, 311] width 192 height 21
type input "Magalhães Neto"
click at [563, 311] on input "text" at bounding box center [593, 311] width 61 height 21
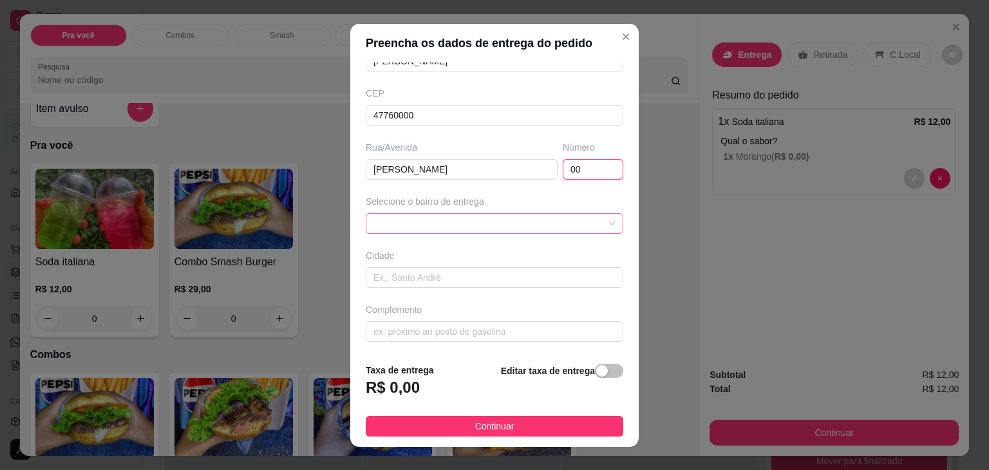
click at [433, 218] on span at bounding box center [495, 223] width 242 height 19
type input "00"
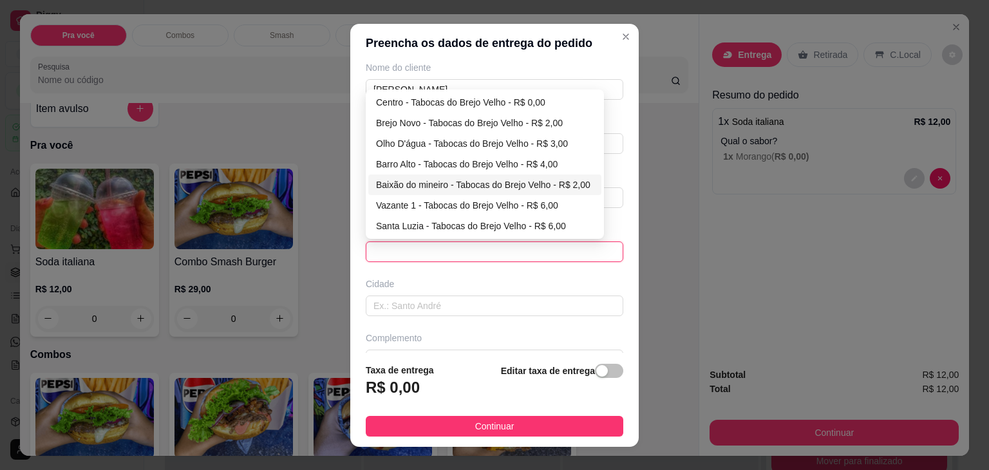
scroll to position [113, 0]
click at [428, 97] on div "Centro - Tabocas do Brejo Velho - R$ 0,00" at bounding box center [485, 102] width 218 height 14
type input "Tabocas do Brejo Velho"
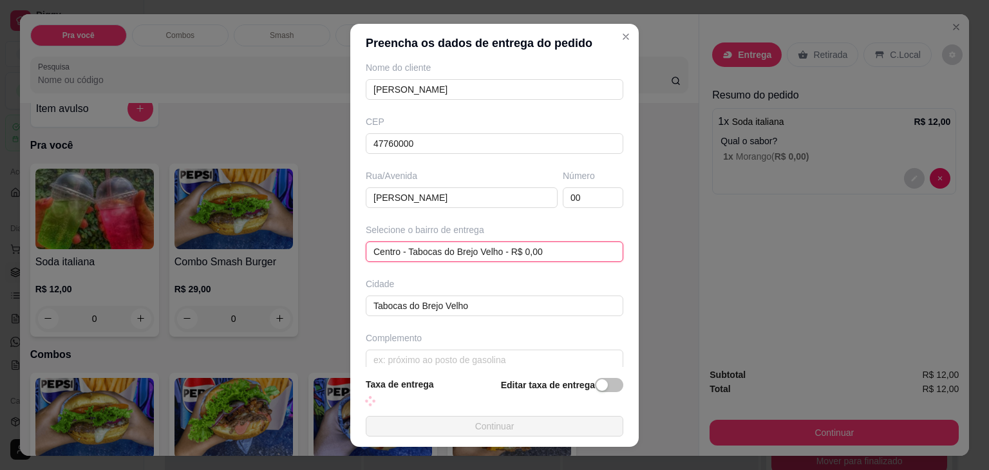
scroll to position [142, 0]
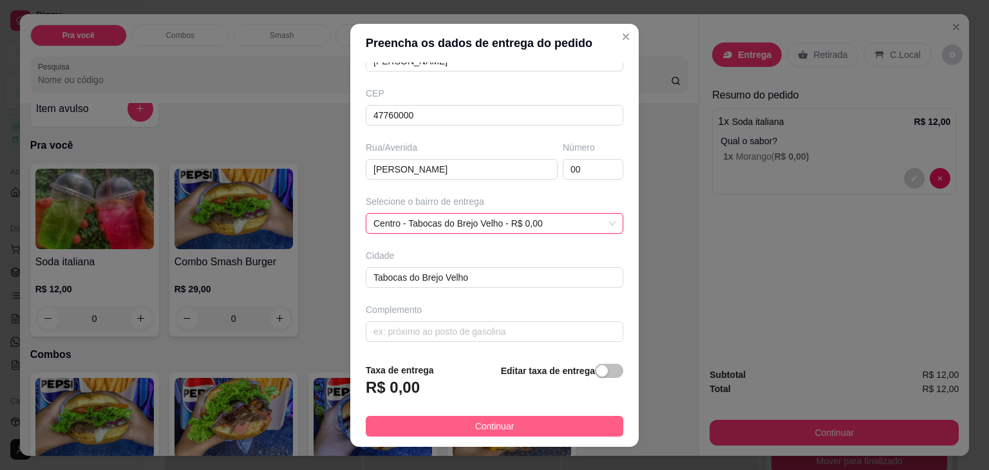
click at [475, 427] on span "Continuar" at bounding box center [494, 426] width 39 height 14
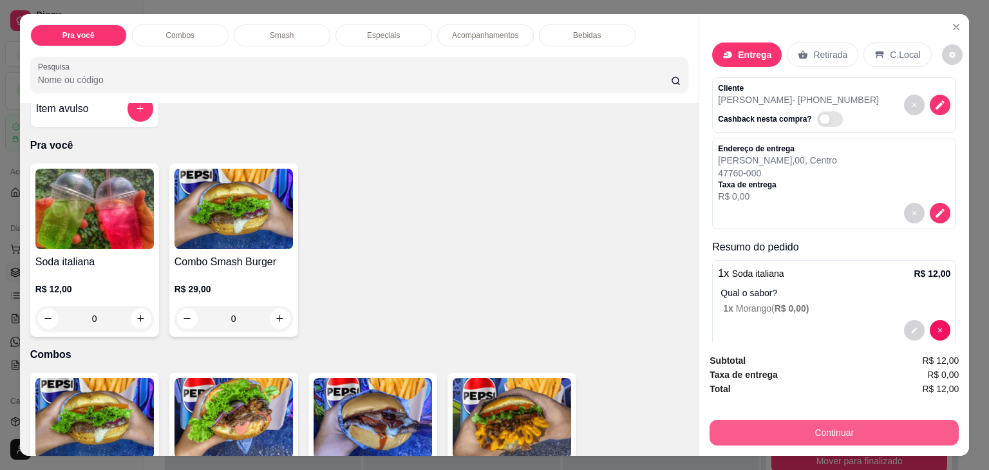
click at [846, 428] on button "Continuar" at bounding box center [834, 433] width 249 height 26
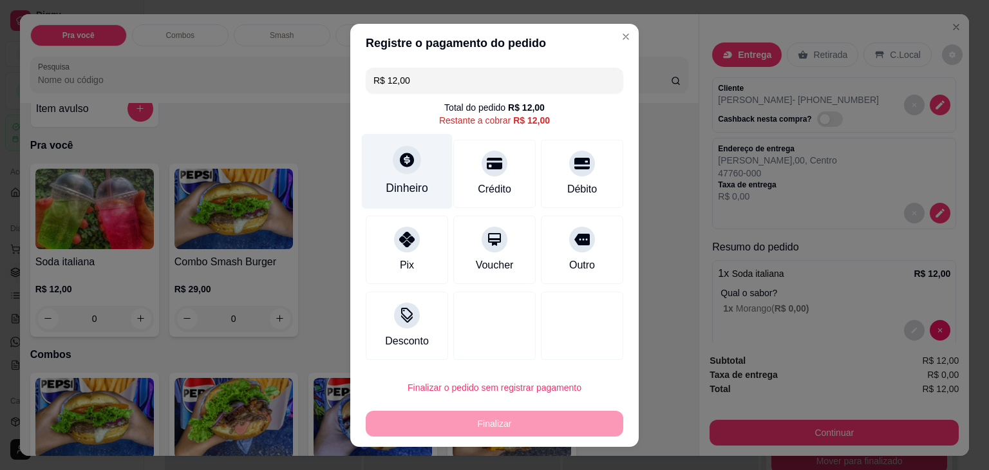
click at [401, 174] on div "Dinheiro" at bounding box center [407, 170] width 91 height 75
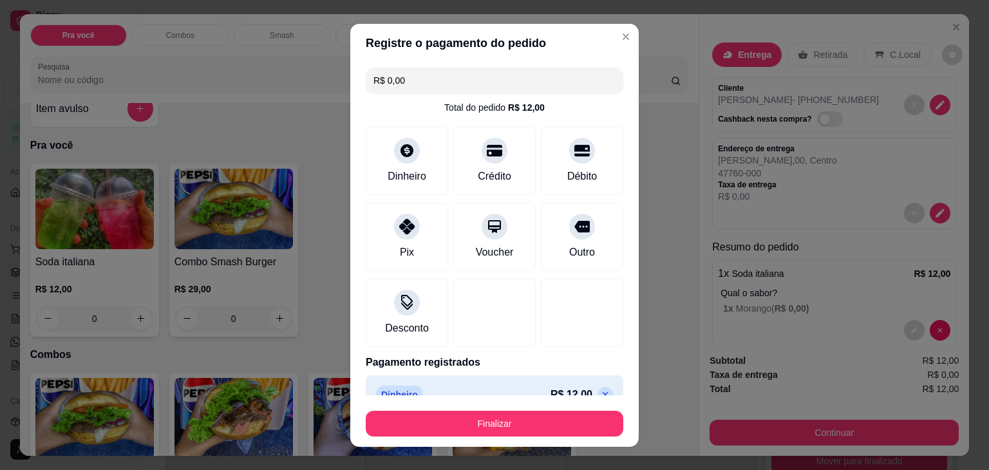
scroll to position [23, 0]
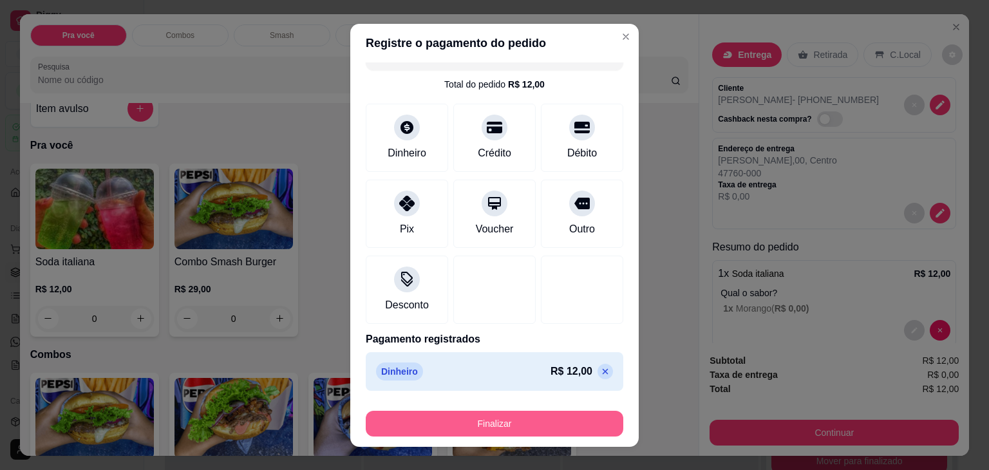
click at [496, 424] on button "Finalizar" at bounding box center [495, 424] width 258 height 26
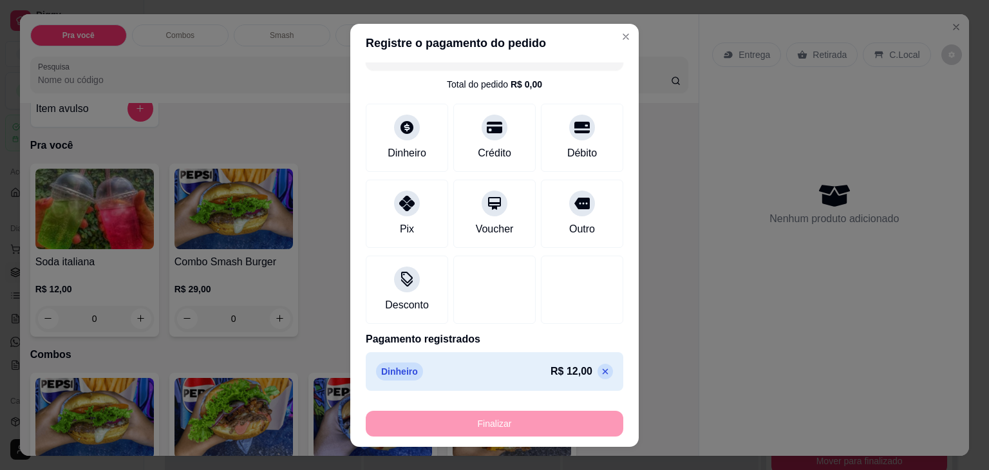
type input "-R$ 12,00"
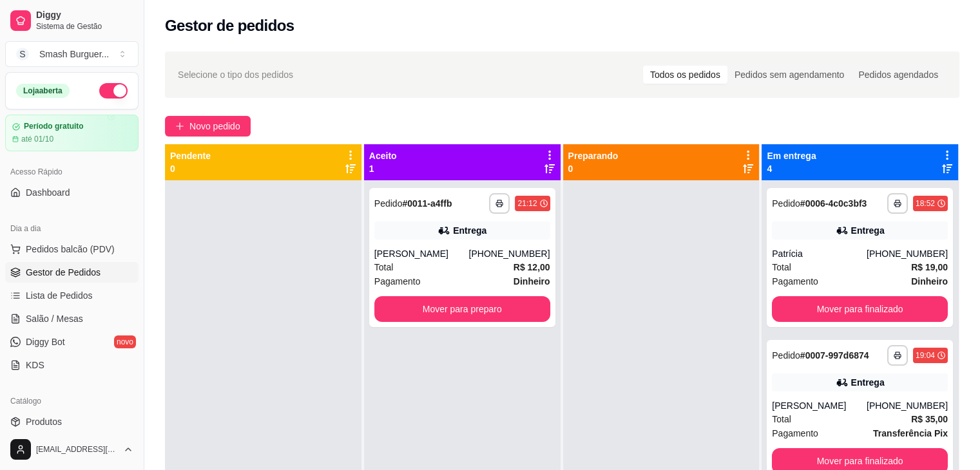
click at [544, 152] on icon at bounding box center [550, 155] width 12 height 12
click at [544, 152] on icon at bounding box center [549, 154] width 11 height 11
click at [461, 233] on div "Entrega" at bounding box center [469, 230] width 33 height 13
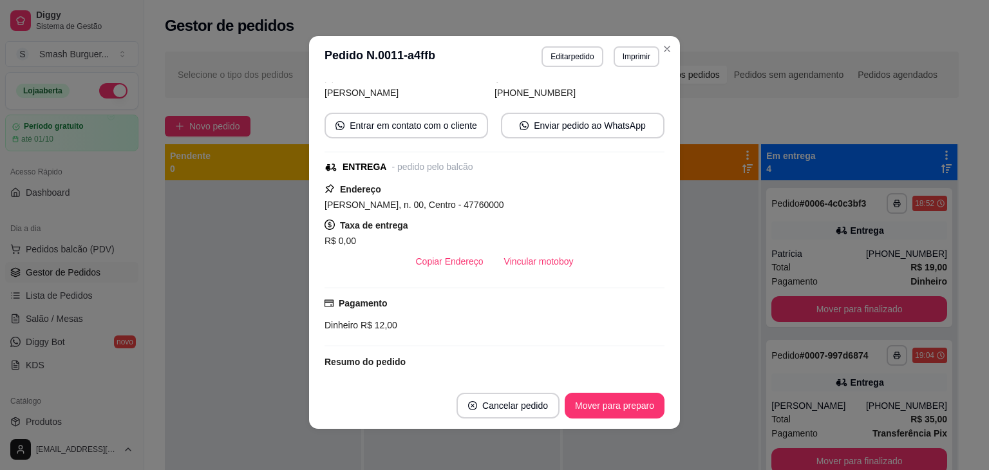
scroll to position [103, 0]
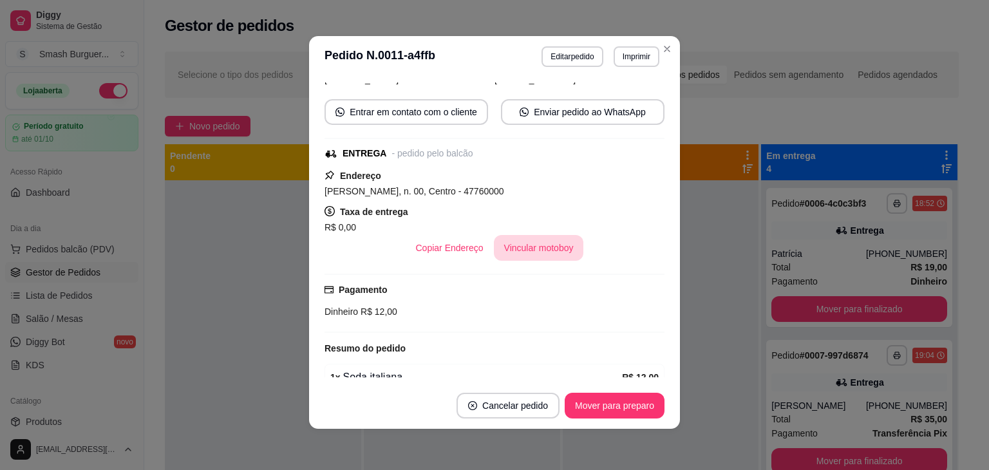
click at [506, 243] on button "Vincular motoboy" at bounding box center [539, 248] width 90 height 26
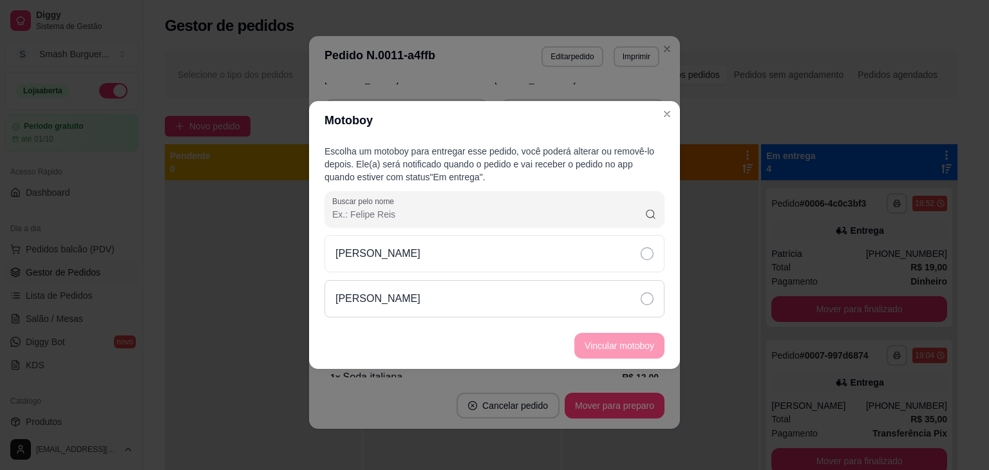
click at [452, 299] on div "Juan Pablo" at bounding box center [495, 298] width 340 height 37
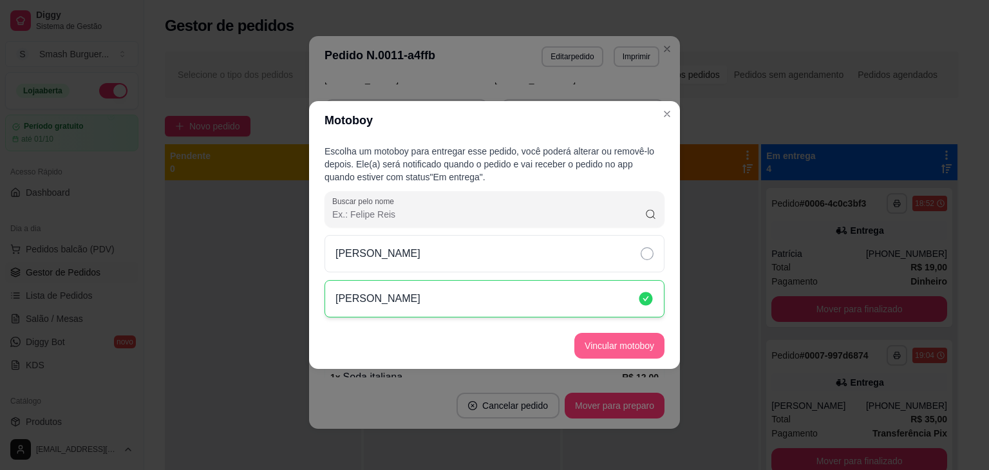
click at [625, 351] on button "Vincular motoboy" at bounding box center [620, 346] width 90 height 26
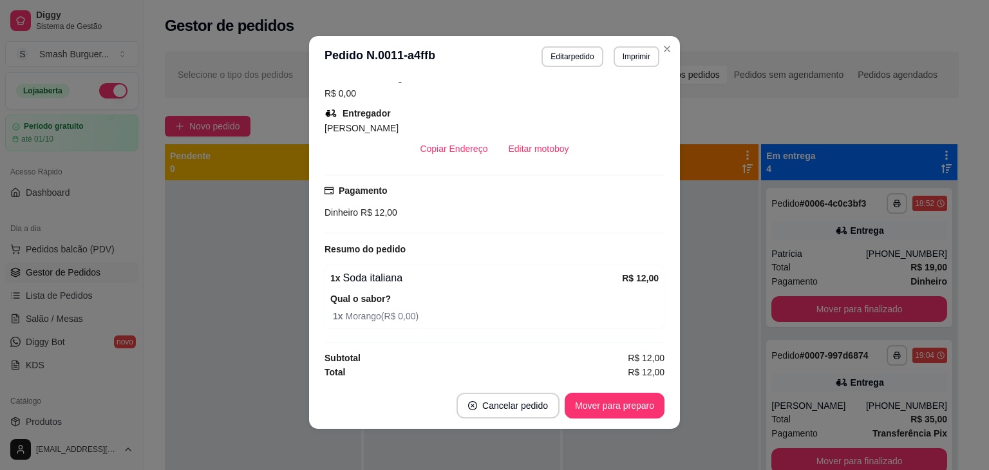
scroll to position [0, 0]
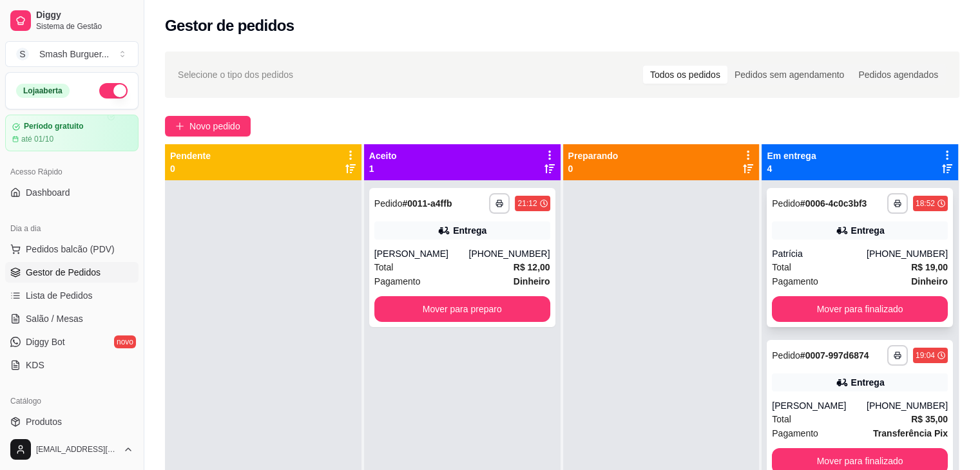
click at [801, 205] on strong "# 0006-4c0c3bf3" at bounding box center [833, 203] width 67 height 10
click at [831, 305] on button "Mover para finalizado" at bounding box center [860, 309] width 176 height 26
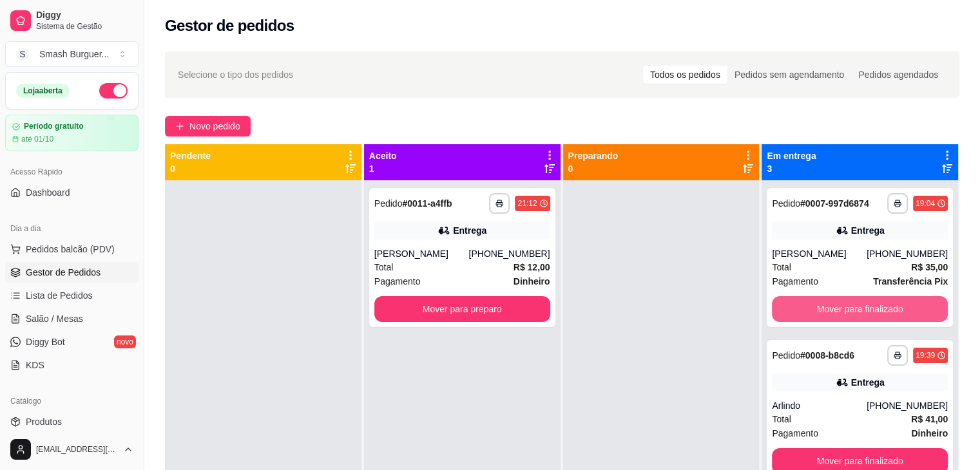
click at [831, 305] on button "Mover para finalizado" at bounding box center [860, 309] width 176 height 26
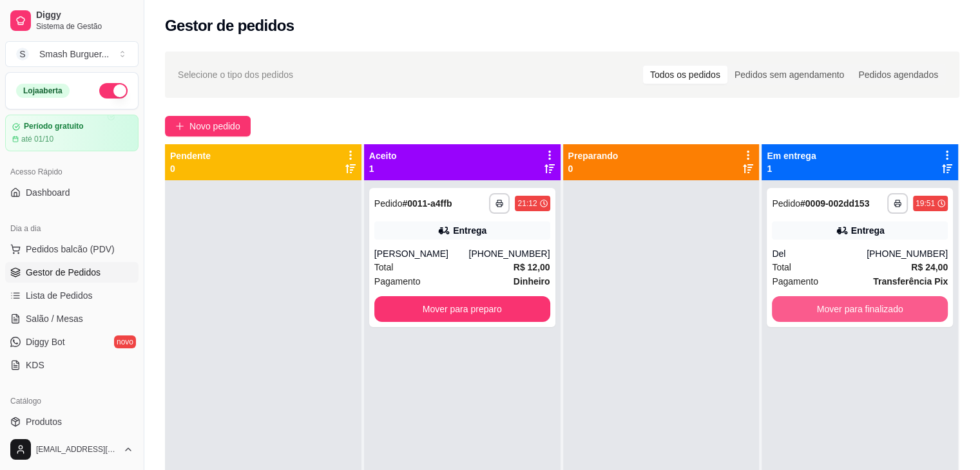
click at [831, 305] on button "Mover para finalizado" at bounding box center [860, 309] width 176 height 26
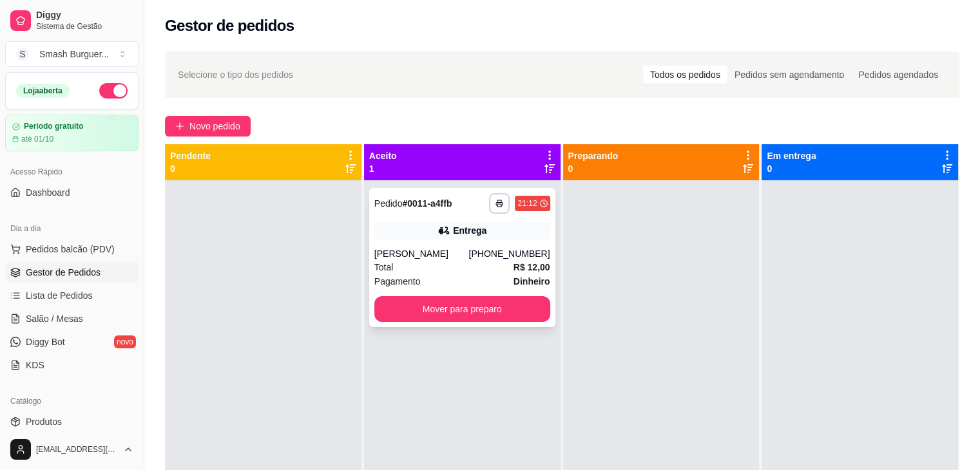
click at [453, 205] on div "**********" at bounding box center [462, 203] width 176 height 21
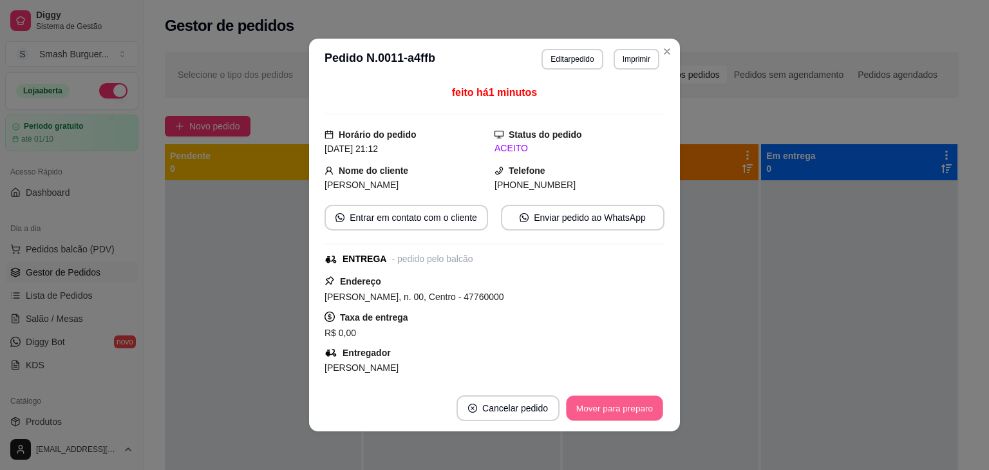
click at [583, 407] on button "Mover para preparo" at bounding box center [614, 408] width 97 height 25
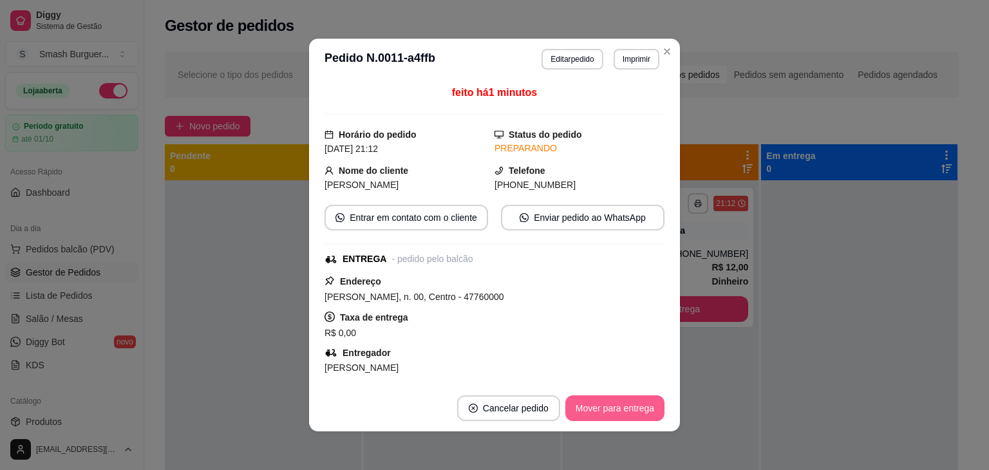
click at [609, 408] on button "Mover para entrega" at bounding box center [615, 408] width 99 height 26
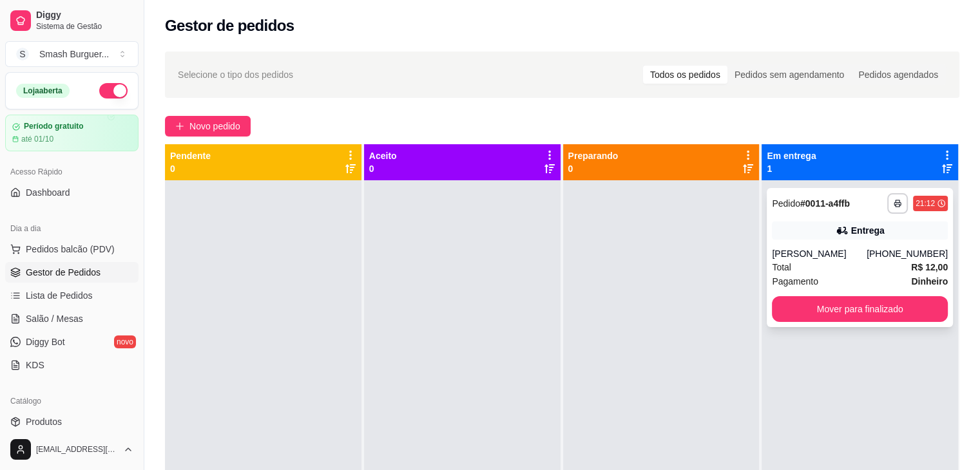
click at [799, 214] on div "**********" at bounding box center [860, 257] width 186 height 139
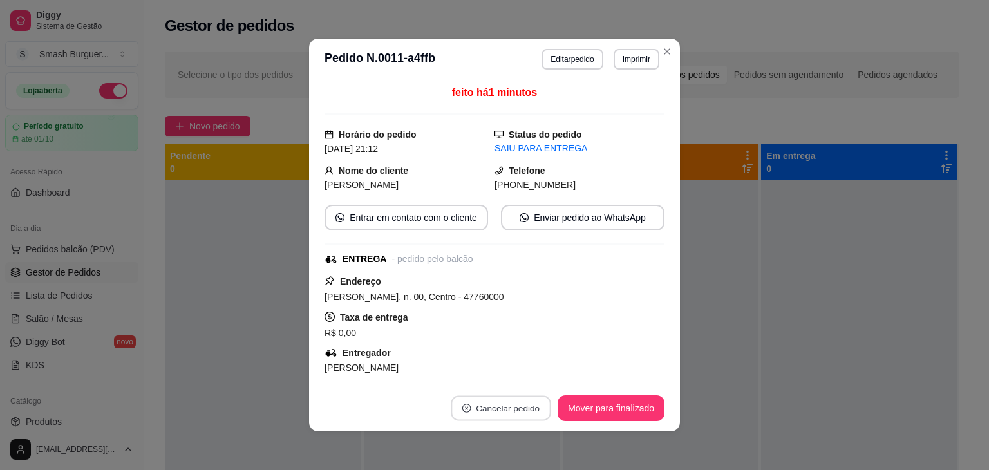
click at [494, 410] on button "Cancelar pedido" at bounding box center [502, 408] width 100 height 25
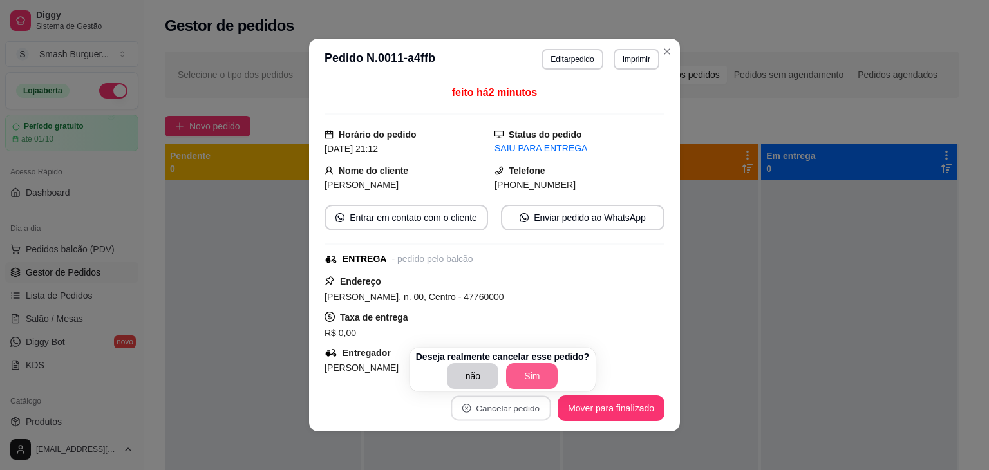
click at [531, 376] on button "Sim" at bounding box center [532, 376] width 52 height 26
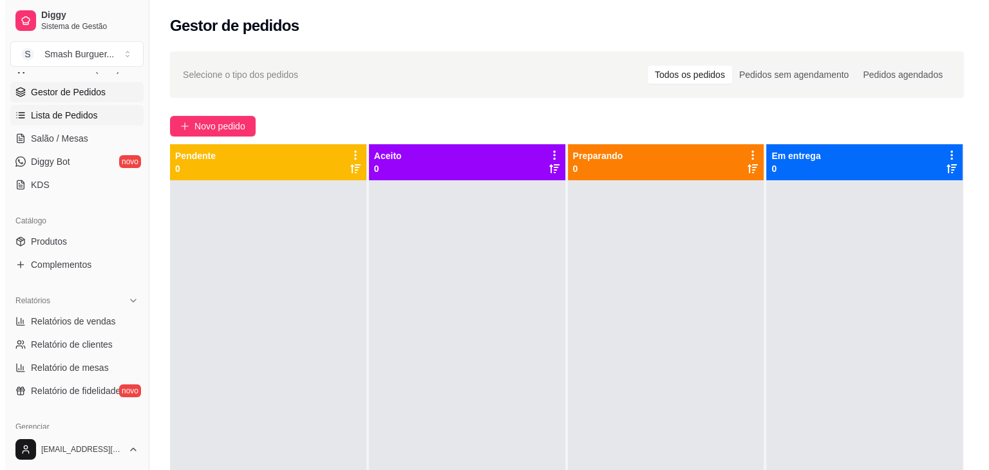
scroll to position [456, 0]
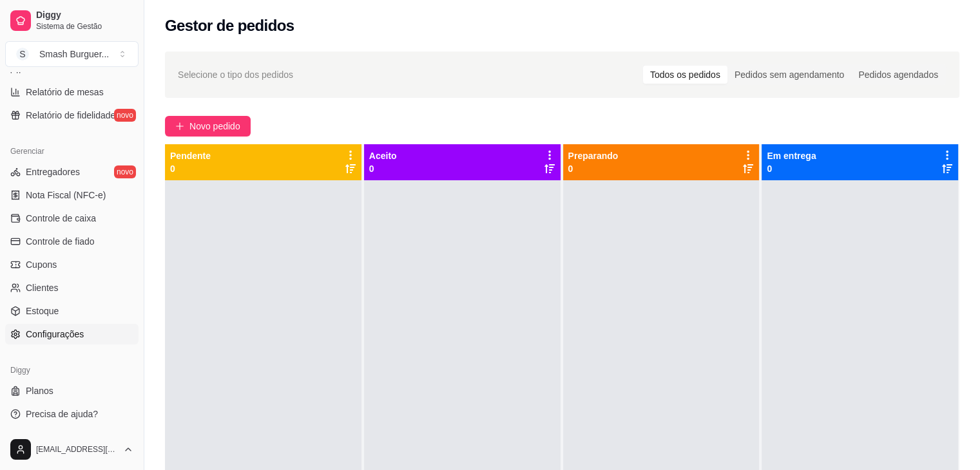
click at [73, 330] on span "Configurações" at bounding box center [55, 334] width 58 height 13
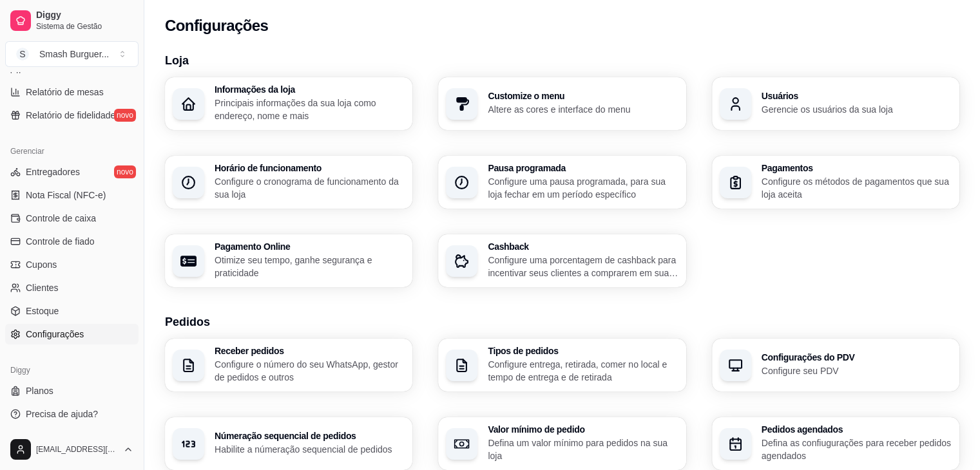
click at [261, 171] on h3 "Horário de funcionamento" at bounding box center [309, 168] width 190 height 9
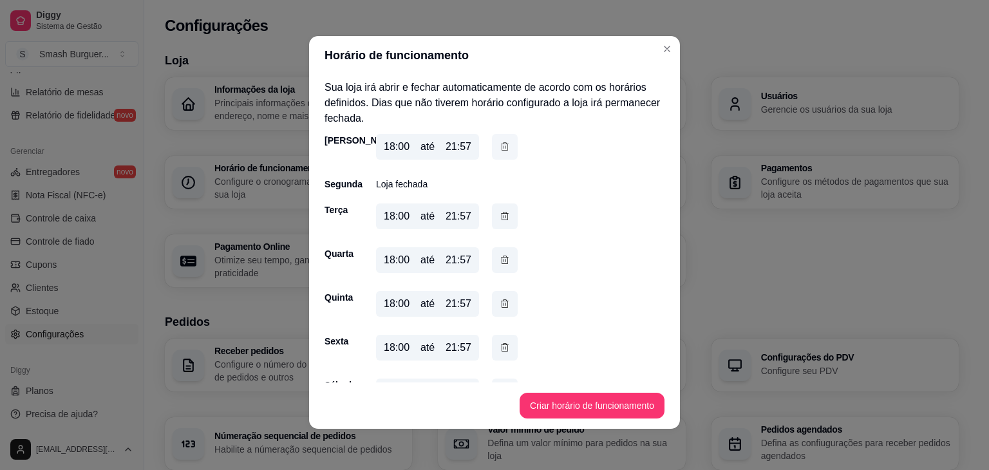
click at [502, 146] on icon "button" at bounding box center [505, 147] width 10 height 14
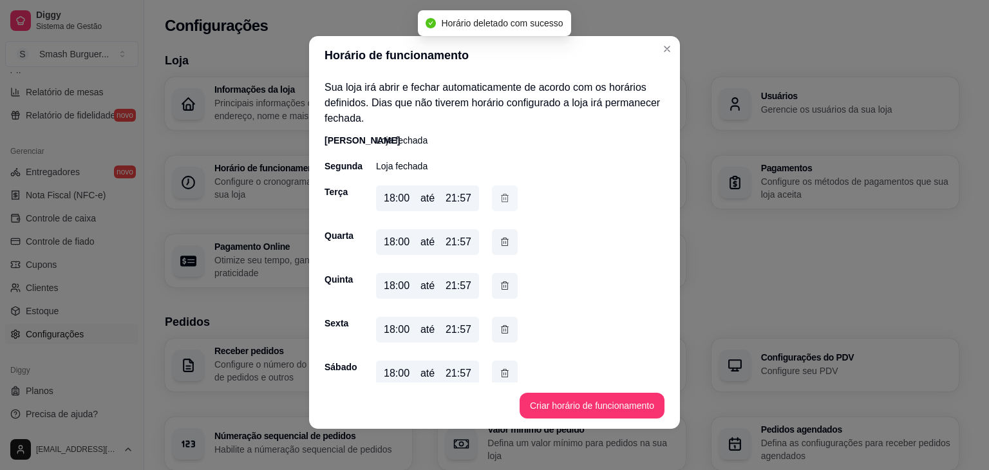
click at [500, 202] on icon "button" at bounding box center [505, 198] width 10 height 14
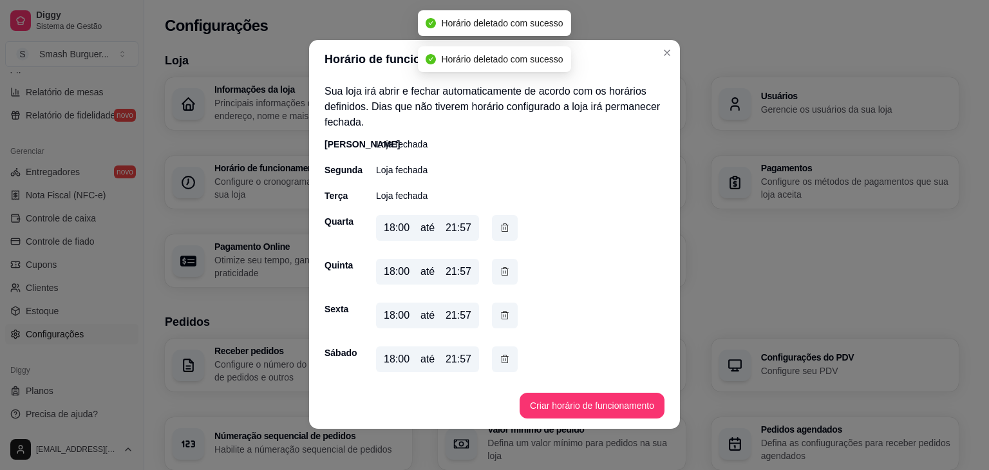
scroll to position [1, 0]
click at [495, 233] on button "button" at bounding box center [505, 228] width 26 height 26
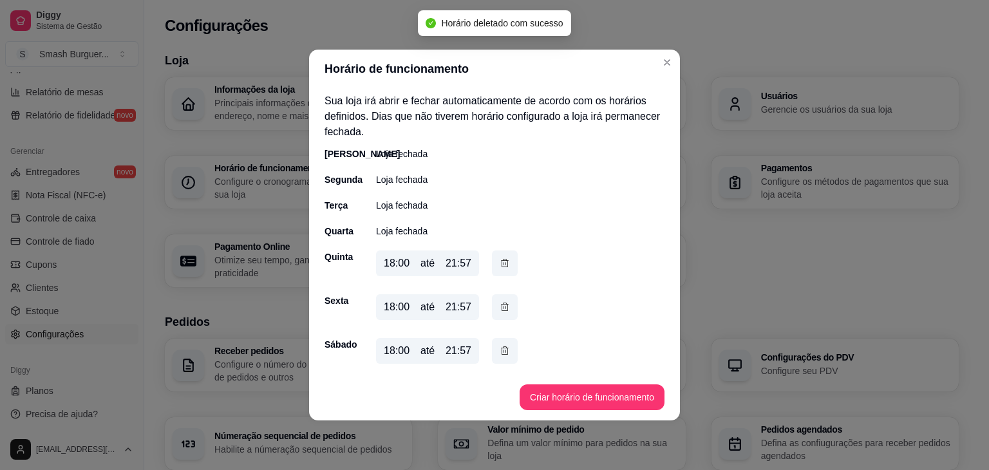
scroll to position [0, 0]
click at [502, 265] on icon "button" at bounding box center [505, 263] width 10 height 14
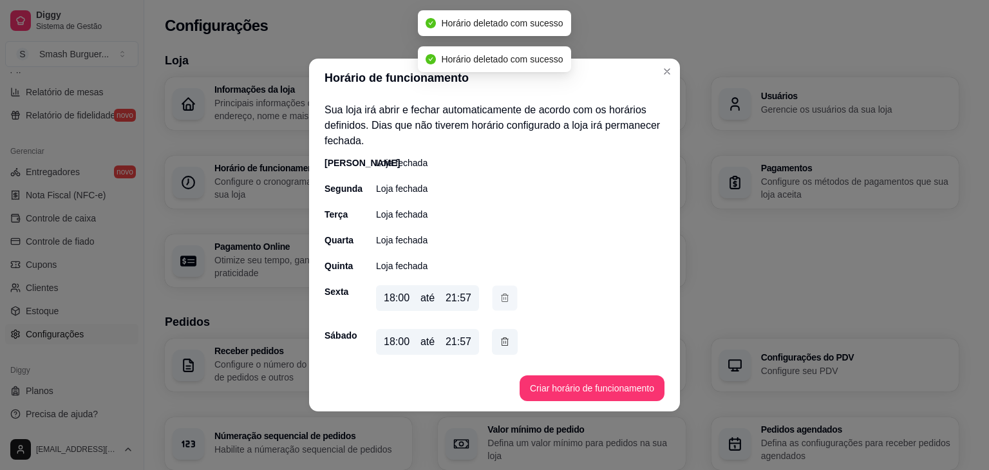
click at [504, 288] on button "button" at bounding box center [505, 298] width 25 height 25
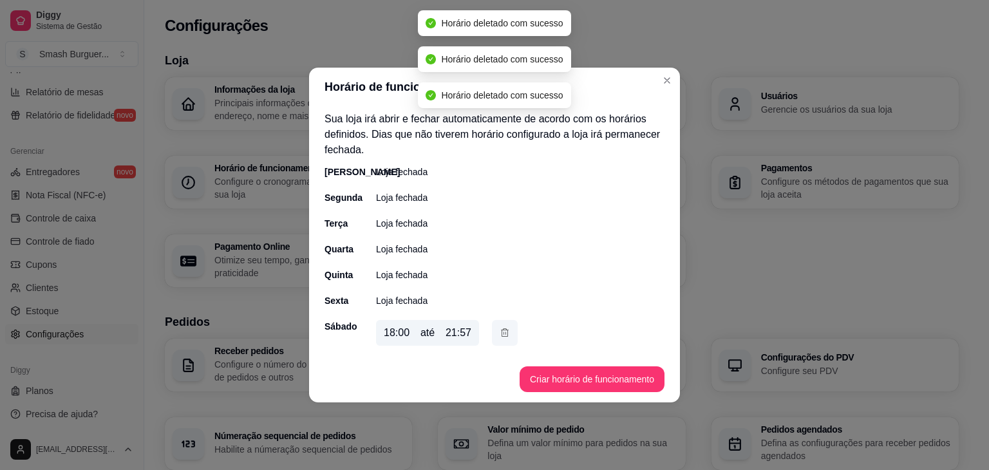
click at [502, 341] on button "button" at bounding box center [505, 333] width 26 height 26
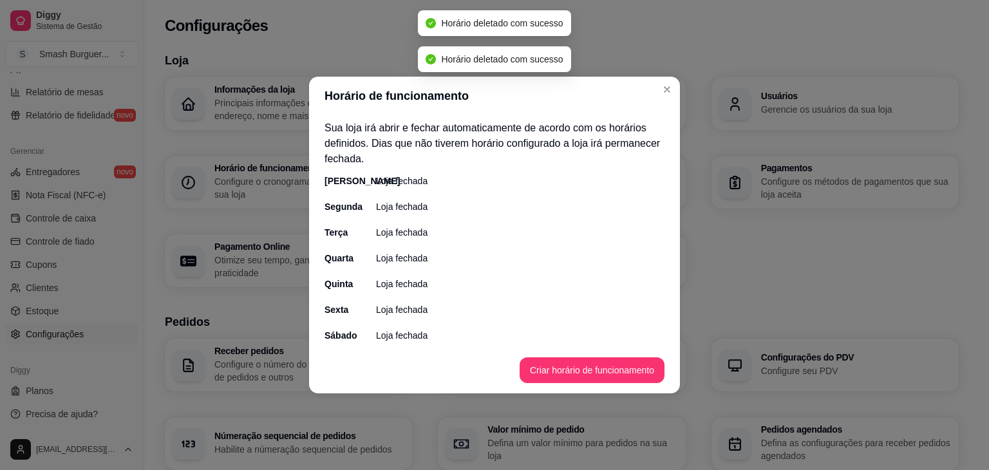
click at [540, 260] on div "Quarta Loja fechada" at bounding box center [495, 258] width 340 height 13
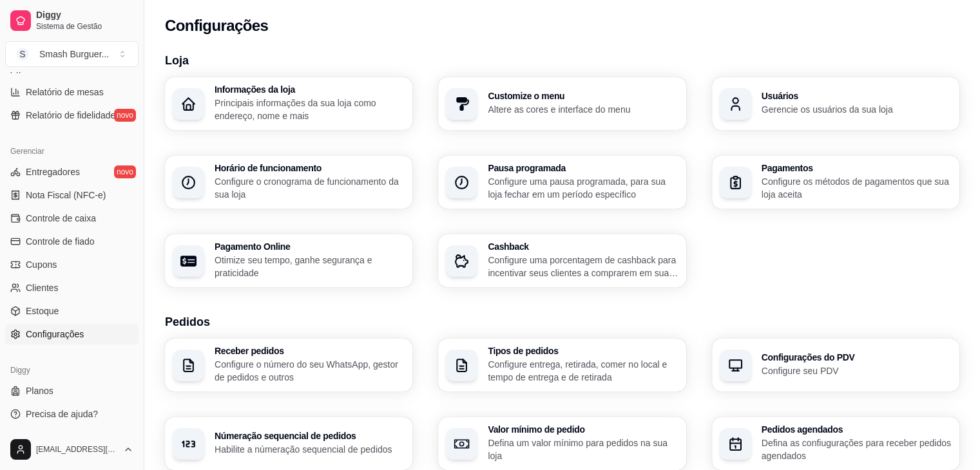
click at [312, 194] on p "Configure o cronograma de funcionamento da sua loja" at bounding box center [309, 188] width 190 height 26
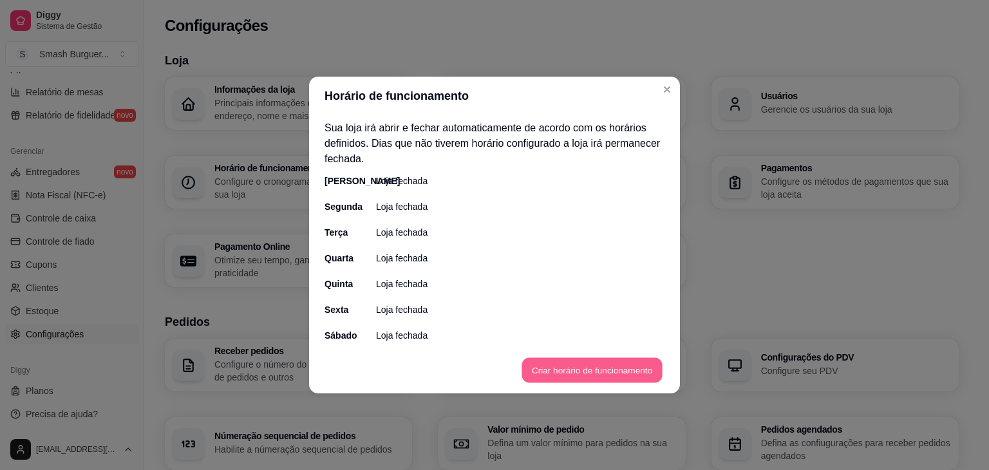
click at [586, 368] on button "Criar horário de funcionamento" at bounding box center [592, 370] width 140 height 25
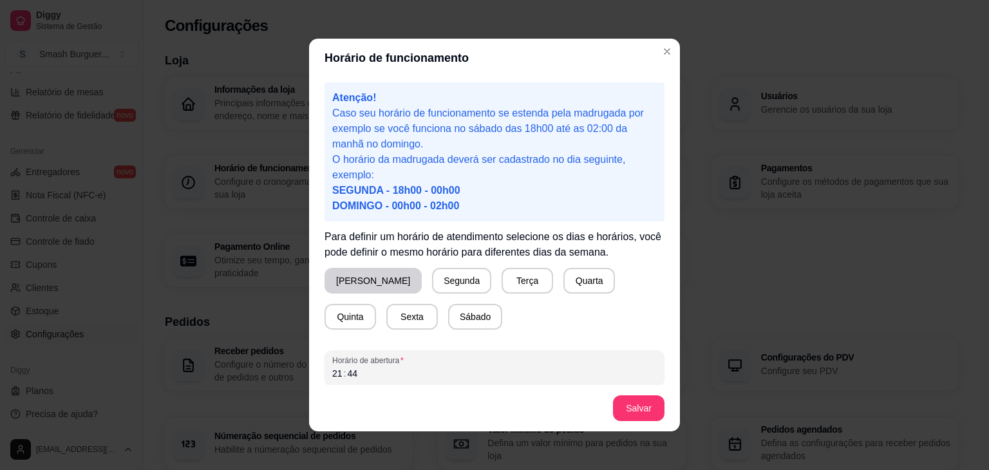
click at [362, 276] on button "Domingo" at bounding box center [373, 281] width 97 height 26
click at [500, 280] on button "Terça" at bounding box center [525, 281] width 50 height 25
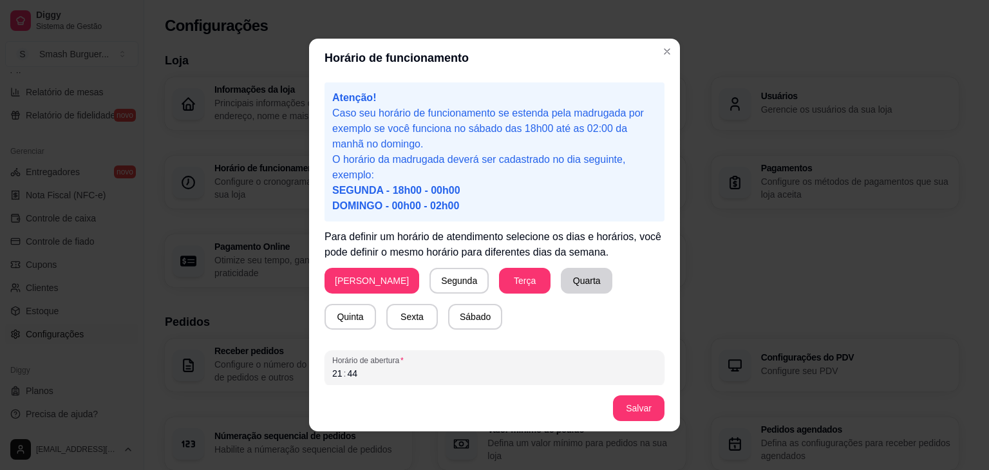
click at [561, 278] on button "Quarta" at bounding box center [587, 281] width 52 height 26
click at [376, 305] on button "Quinta" at bounding box center [350, 317] width 50 height 25
click at [386, 318] on button "Sexta" at bounding box center [412, 317] width 52 height 26
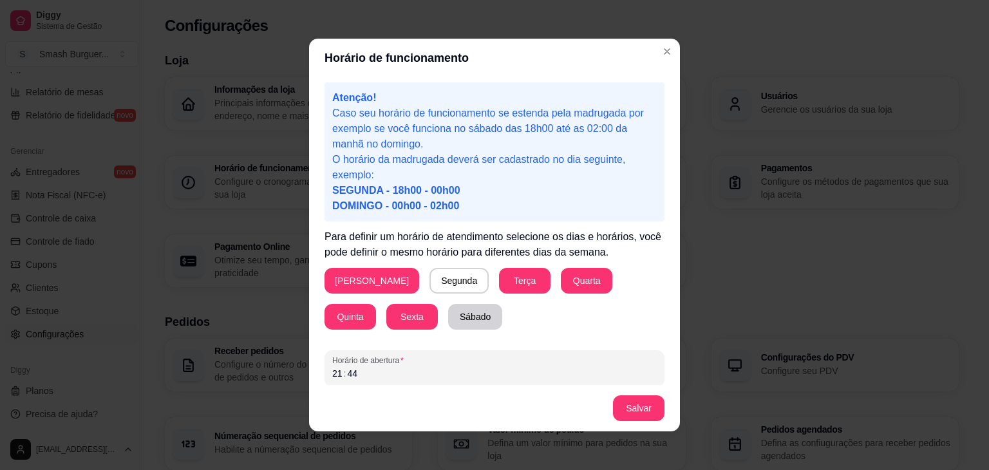
click at [448, 315] on button "Sábado" at bounding box center [475, 317] width 54 height 26
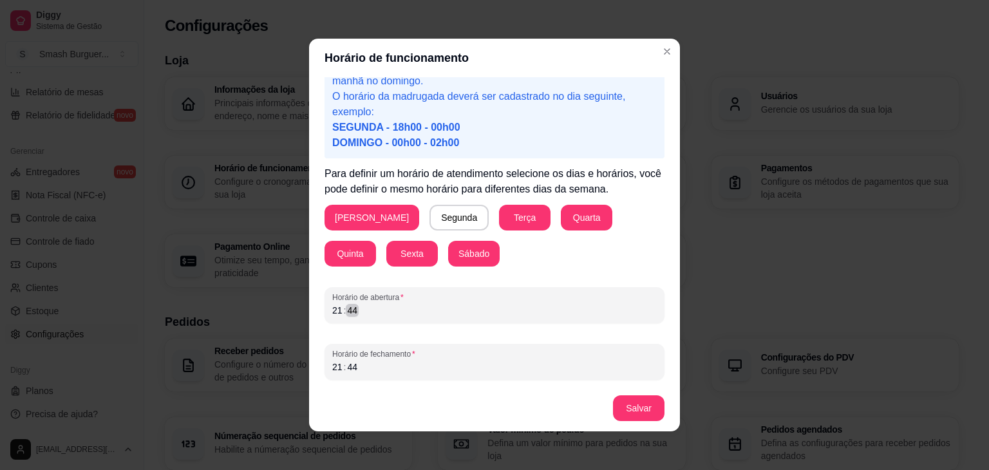
click at [441, 313] on div "21 : 44" at bounding box center [494, 310] width 325 height 15
click at [331, 367] on div "21" at bounding box center [337, 367] width 13 height 13
click at [624, 409] on button "Salvar" at bounding box center [639, 408] width 52 height 26
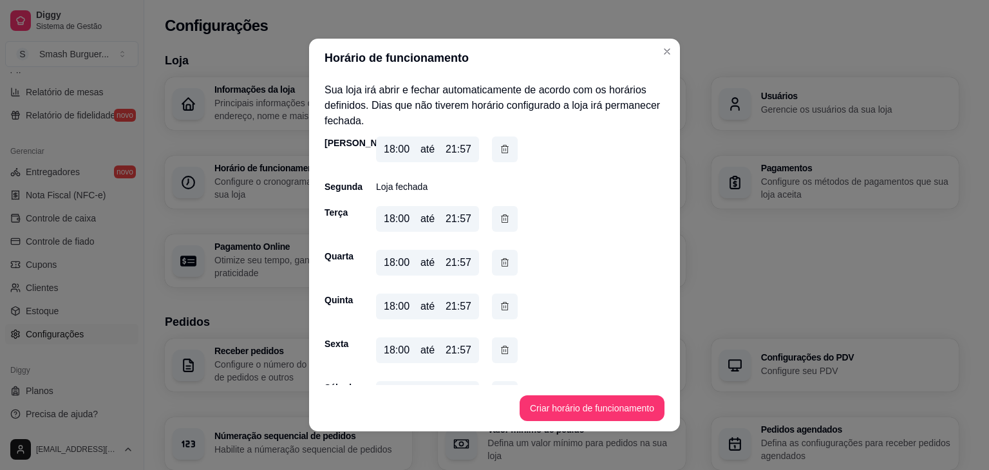
click at [573, 301] on div "Quinta 18:00 até 21:57" at bounding box center [495, 309] width 340 height 31
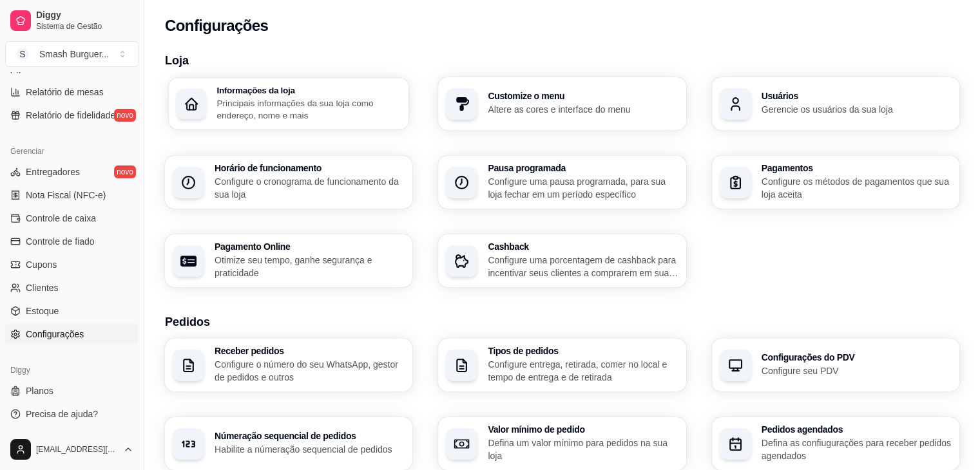
click at [274, 111] on p "Principais informações da sua loja como endereço, nome e mais" at bounding box center [308, 109] width 184 height 25
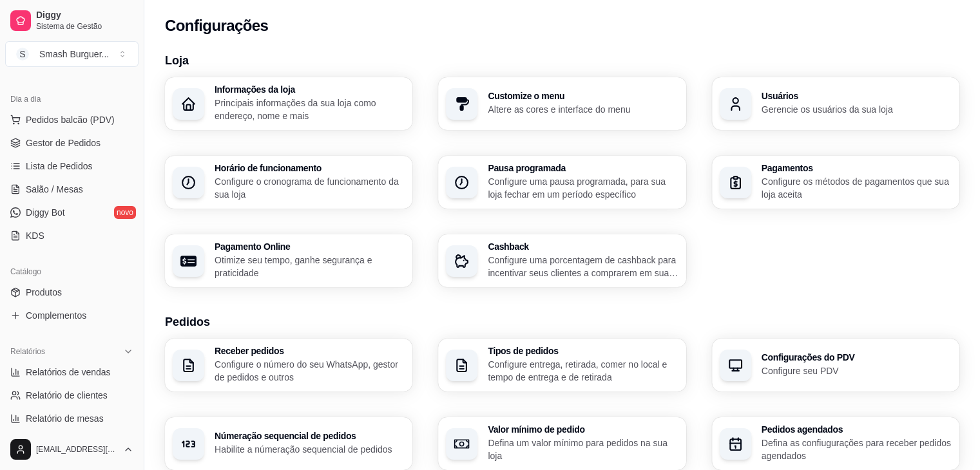
scroll to position [0, 0]
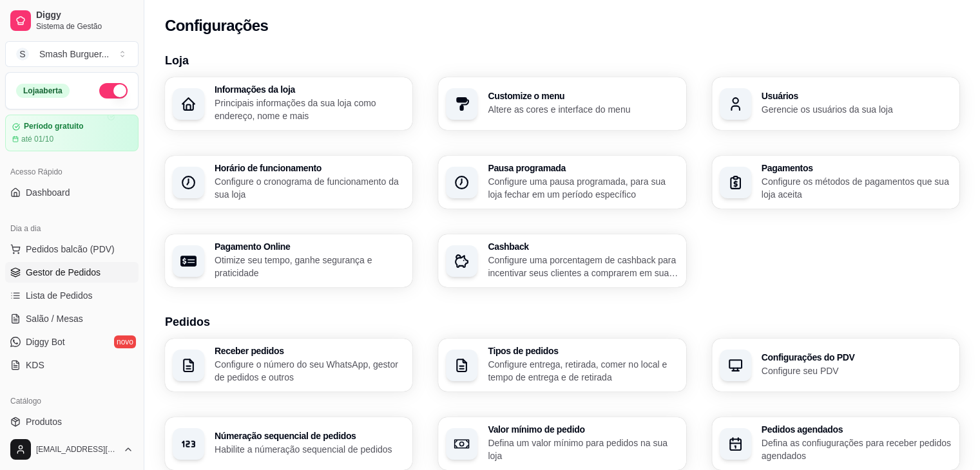
click at [71, 271] on span "Gestor de Pedidos" at bounding box center [63, 272] width 75 height 13
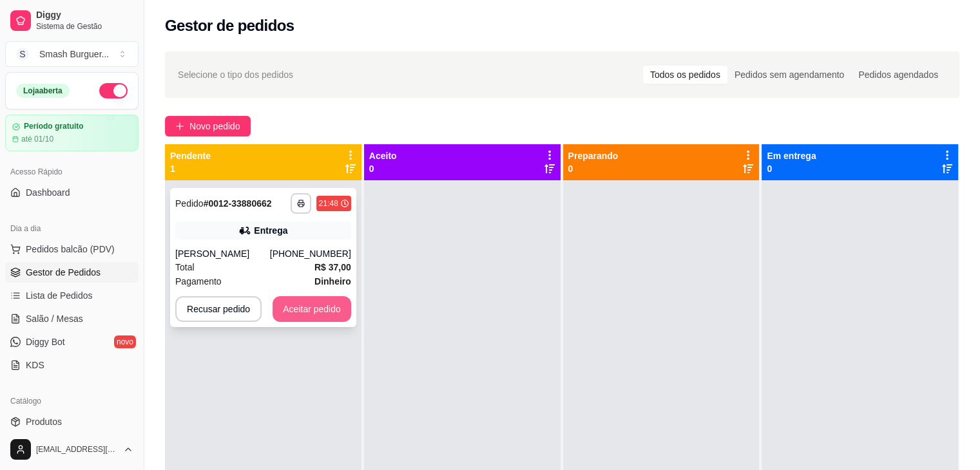
click at [309, 306] on button "Aceitar pedido" at bounding box center [311, 309] width 79 height 26
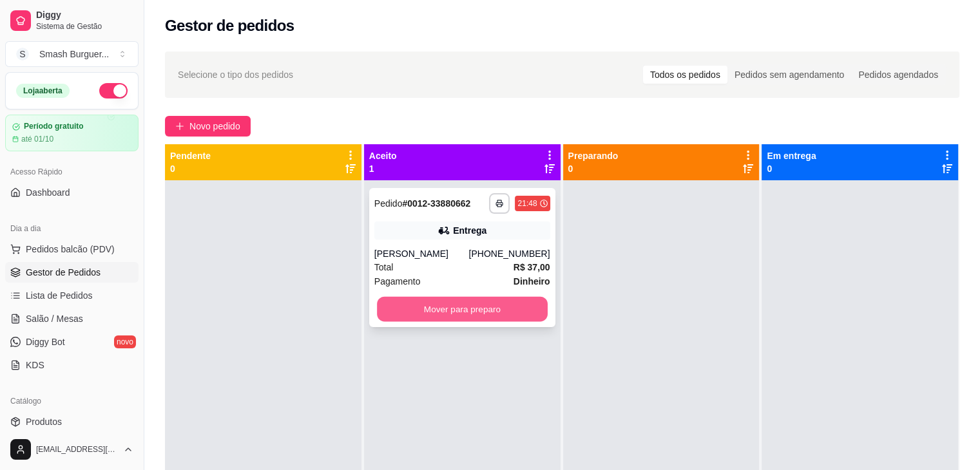
click at [464, 310] on button "Mover para preparo" at bounding box center [462, 309] width 171 height 25
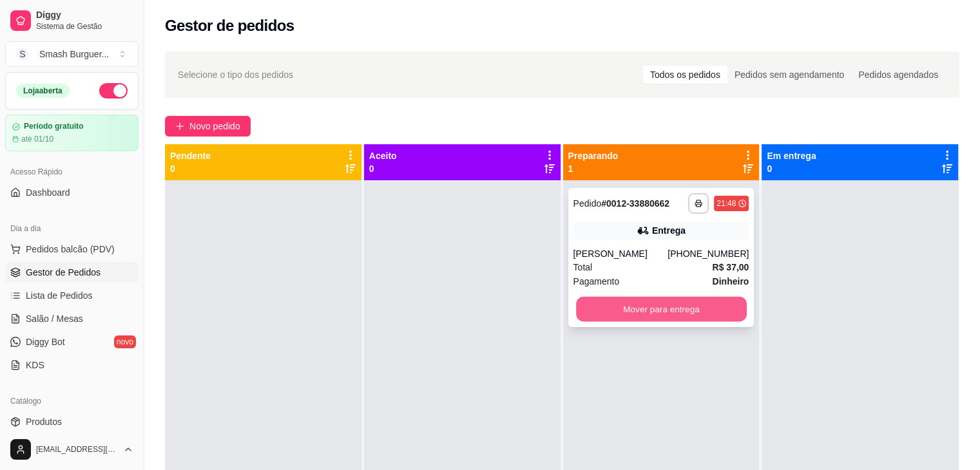
click at [656, 316] on button "Mover para entrega" at bounding box center [661, 309] width 171 height 25
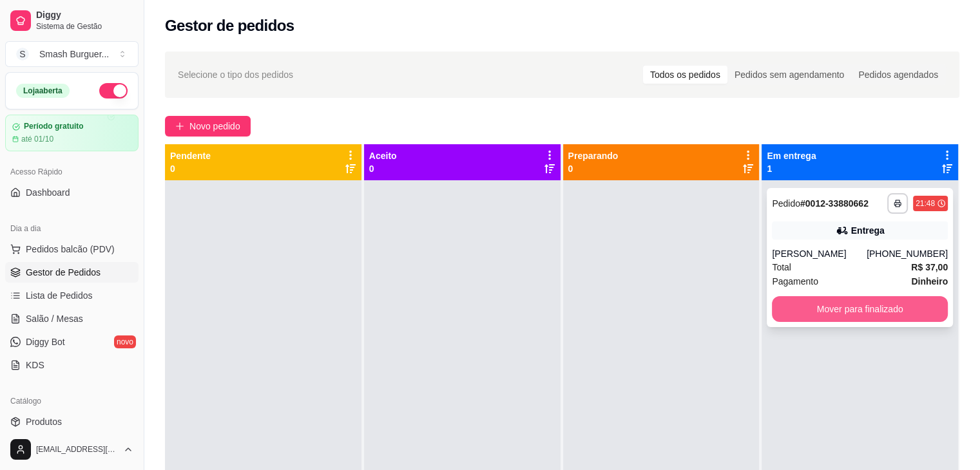
click at [806, 272] on div "**********" at bounding box center [860, 257] width 186 height 139
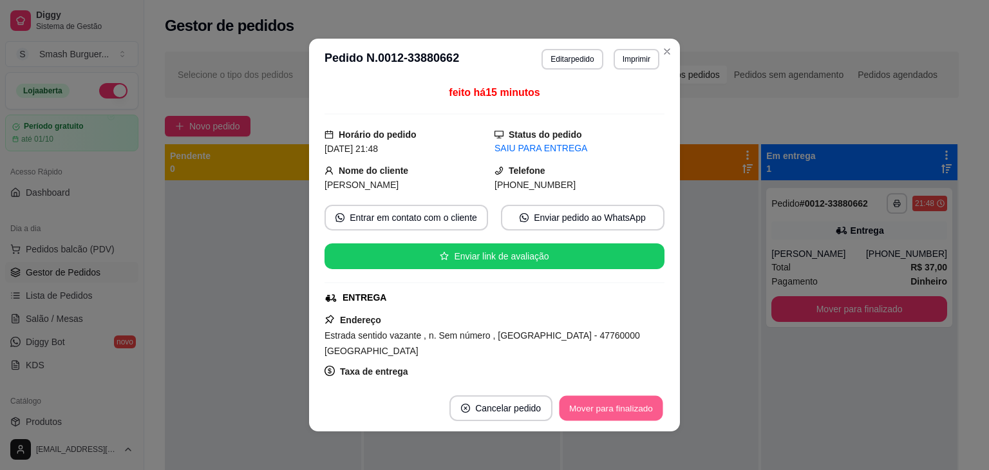
click at [613, 400] on button "Mover para finalizado" at bounding box center [612, 408] width 104 height 25
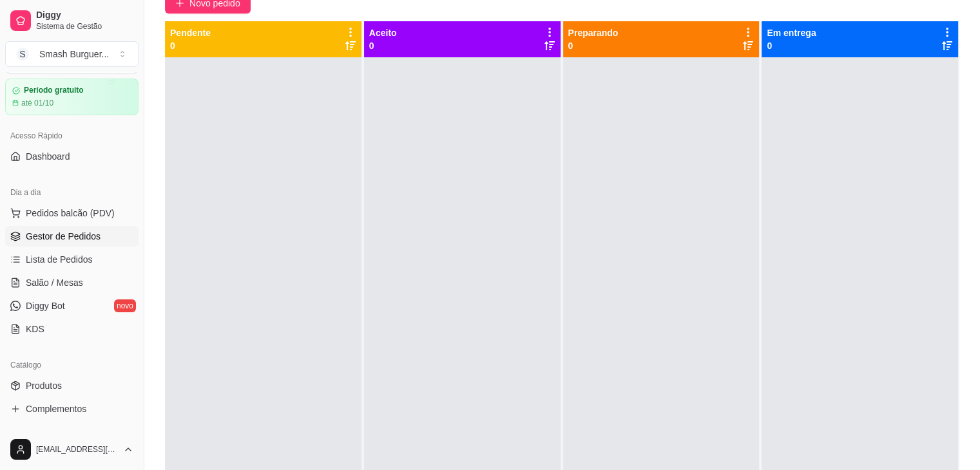
scroll to position [39, 0]
click at [66, 253] on span "Lista de Pedidos" at bounding box center [59, 257] width 67 height 13
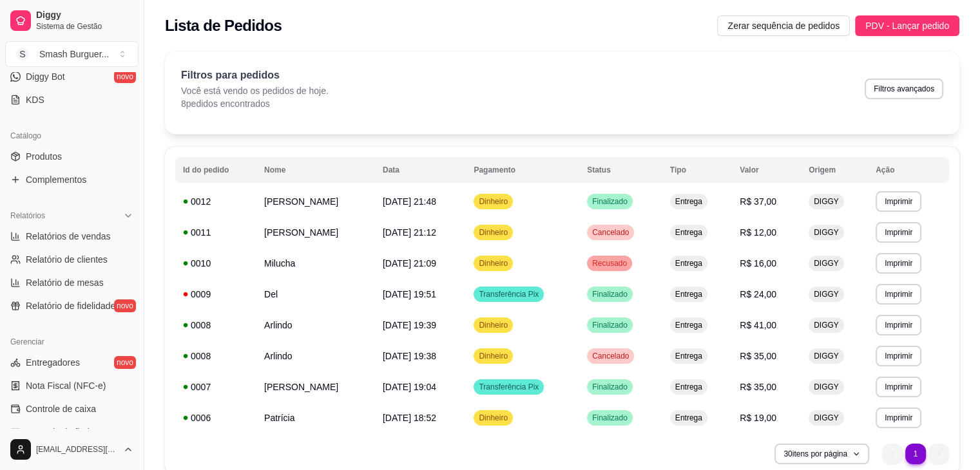
scroll to position [268, 0]
click at [44, 227] on span "Relatórios de vendas" at bounding box center [68, 233] width 85 height 13
select select "ALL"
select select "0"
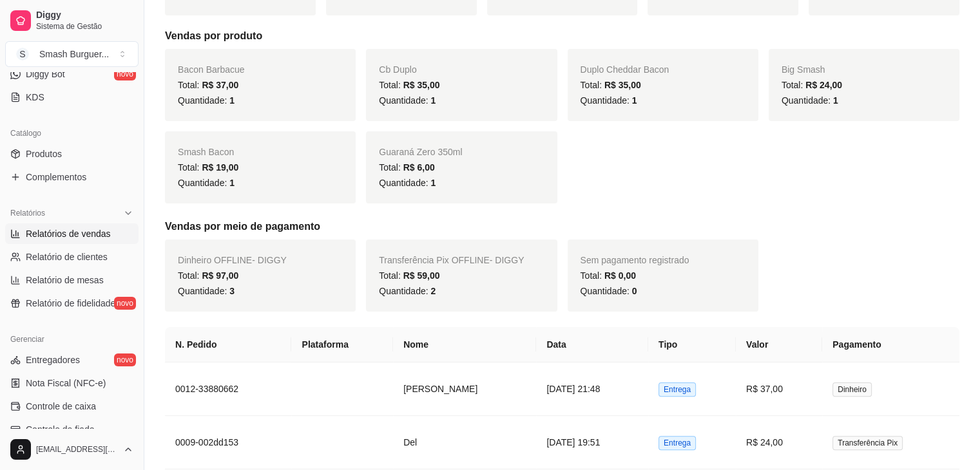
scroll to position [225, 0]
